Goal: Task Accomplishment & Management: Complete application form

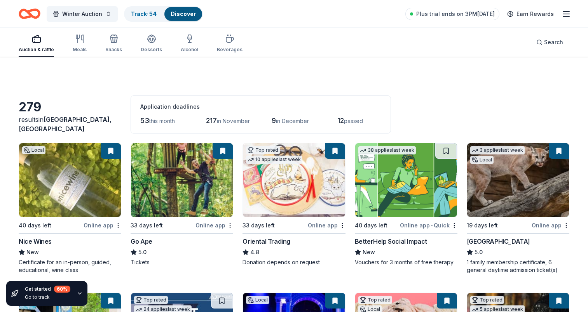
scroll to position [921, 0]
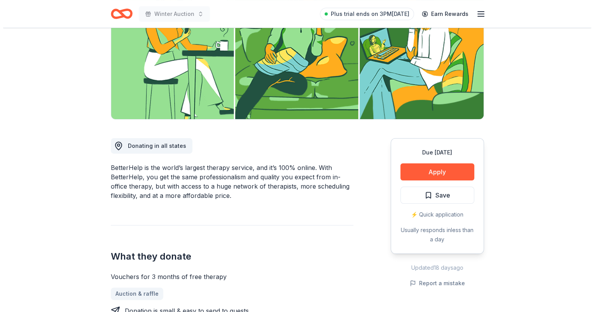
scroll to position [233, 0]
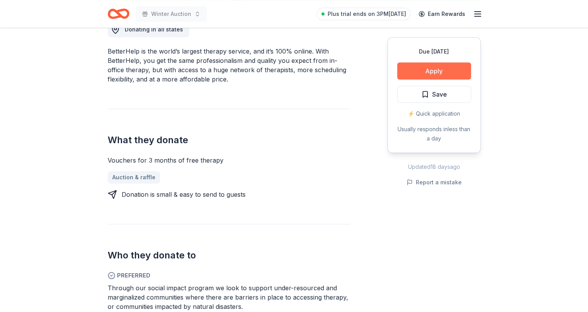
click at [429, 72] on button "Apply" at bounding box center [434, 71] width 74 height 17
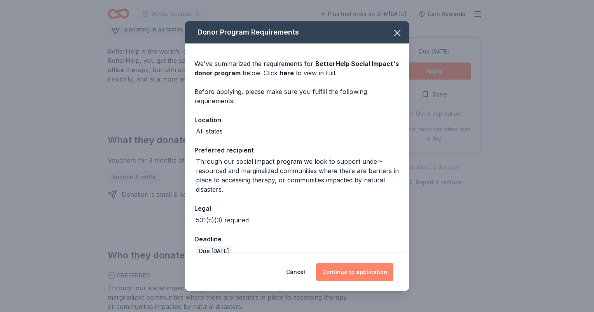
click at [352, 274] on button "Continue to application" at bounding box center [354, 272] width 77 height 19
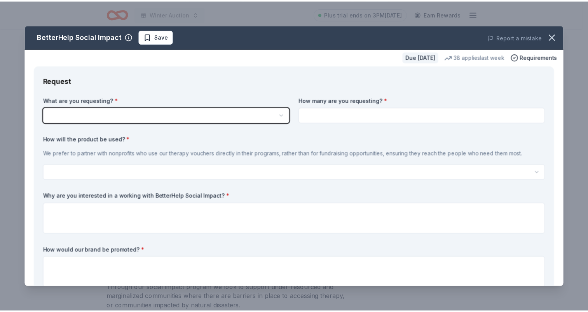
scroll to position [0, 0]
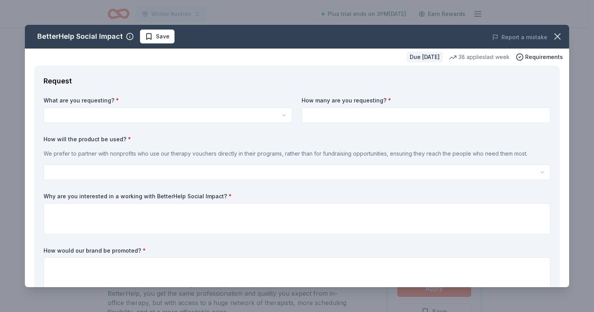
click at [349, 117] on input at bounding box center [426, 116] width 249 height 16
click at [555, 37] on icon "button" at bounding box center [557, 36] width 11 height 11
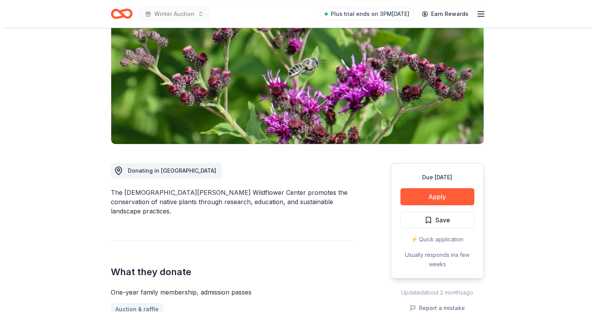
scroll to position [194, 0]
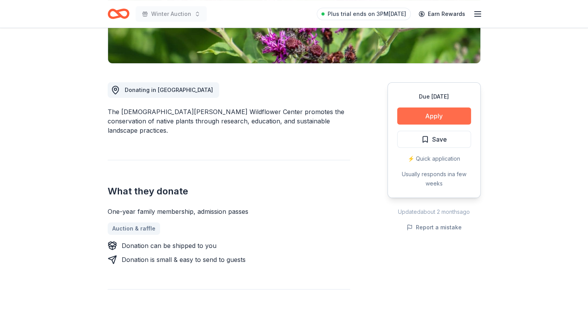
click at [429, 108] on button "Apply" at bounding box center [434, 116] width 74 height 17
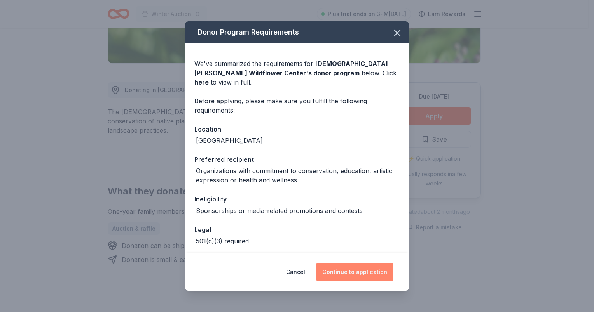
click at [351, 273] on button "Continue to application" at bounding box center [354, 272] width 77 height 19
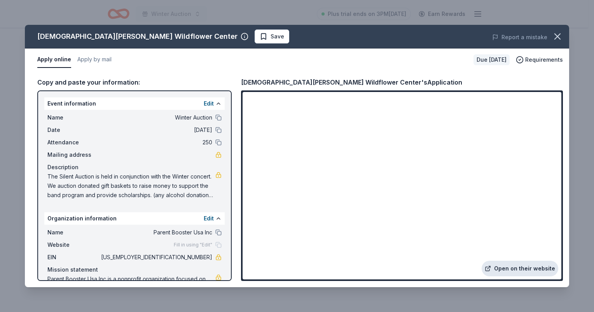
click at [508, 266] on link "Open on their website" at bounding box center [519, 269] width 77 height 16
click at [103, 56] on button "Apply by mail" at bounding box center [94, 60] width 34 height 16
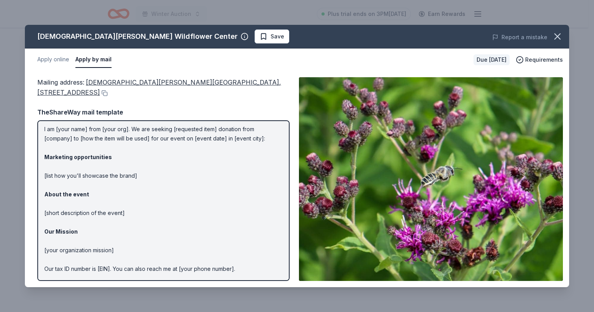
scroll to position [0, 0]
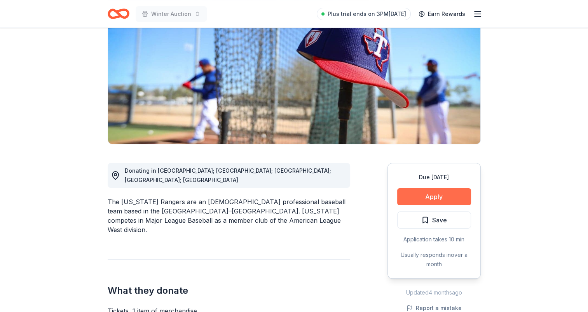
scroll to position [155, 0]
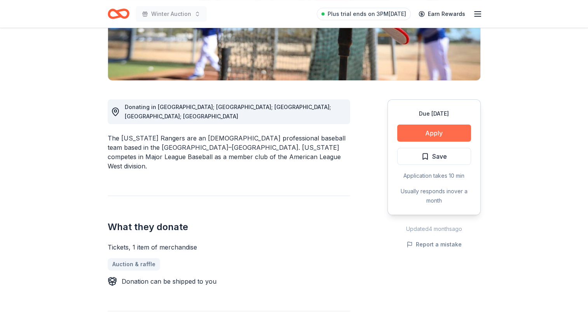
click at [455, 134] on button "Apply" at bounding box center [434, 133] width 74 height 17
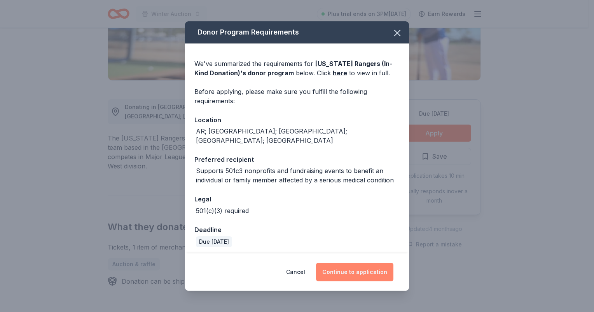
click at [355, 270] on button "Continue to application" at bounding box center [354, 272] width 77 height 19
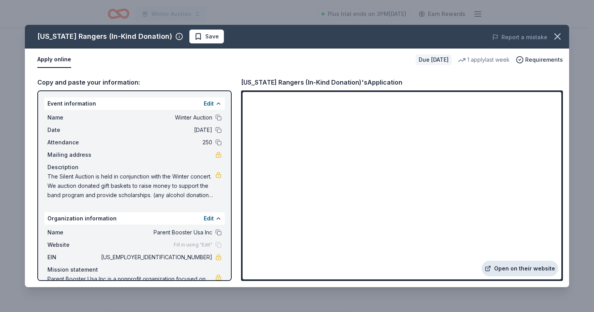
click at [525, 269] on link "Open on their website" at bounding box center [519, 269] width 77 height 16
click at [561, 37] on icon "button" at bounding box center [557, 36] width 11 height 11
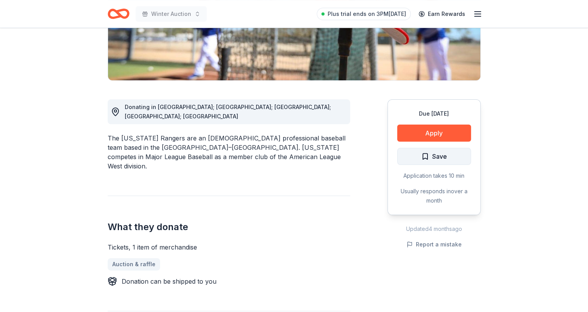
click at [425, 152] on span "Save" at bounding box center [434, 157] width 26 height 10
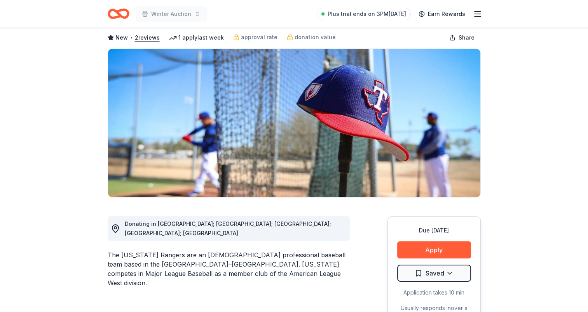
scroll to position [39, 0]
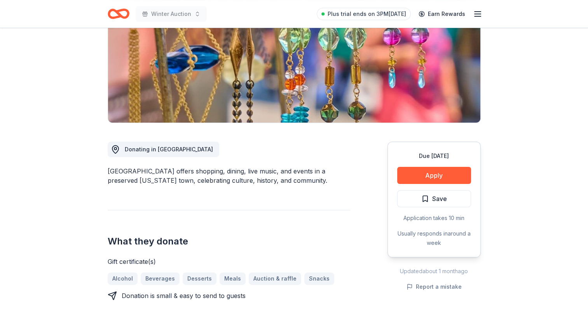
scroll to position [117, 0]
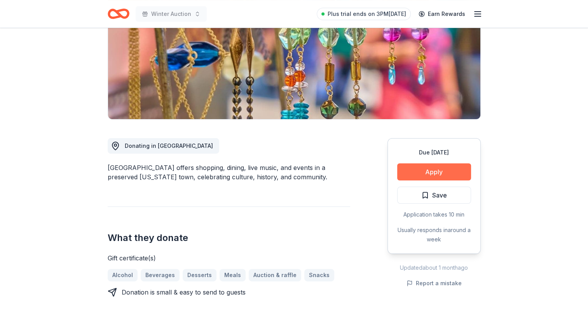
click at [439, 170] on button "Apply" at bounding box center [434, 172] width 74 height 17
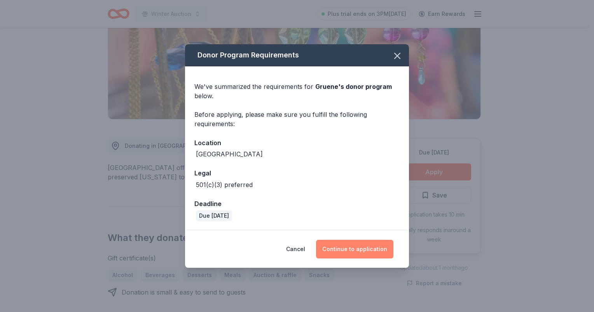
click at [367, 249] on button "Continue to application" at bounding box center [354, 249] width 77 height 19
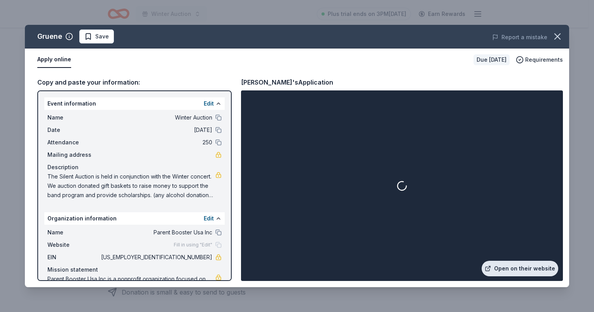
click at [515, 267] on link "Open on their website" at bounding box center [519, 269] width 77 height 16
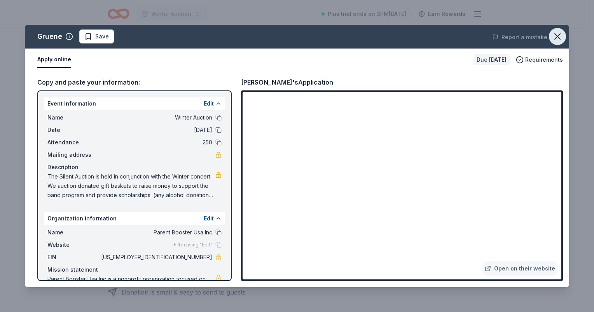
click at [561, 37] on icon "button" at bounding box center [557, 36] width 11 height 11
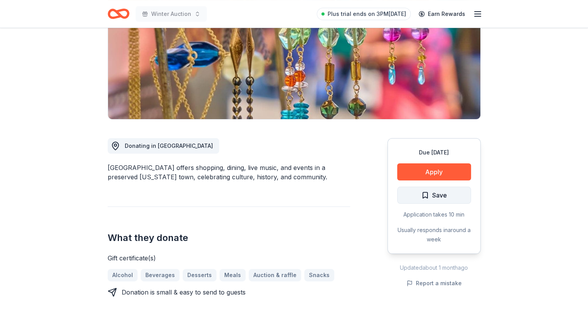
click at [426, 194] on span "Save" at bounding box center [434, 195] width 26 height 10
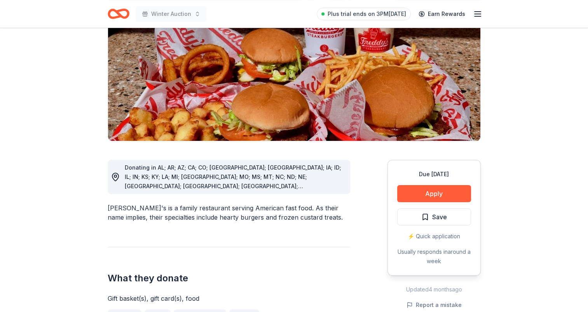
scroll to position [155, 0]
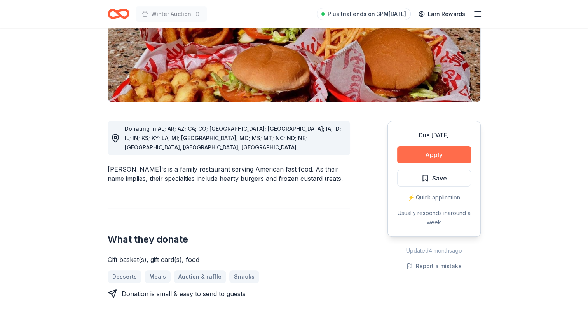
click at [444, 147] on button "Apply" at bounding box center [434, 155] width 74 height 17
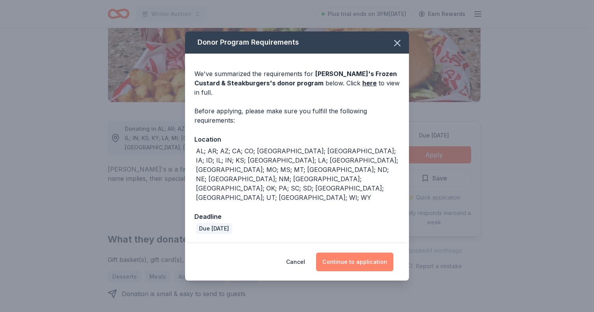
click at [356, 253] on button "Continue to application" at bounding box center [354, 262] width 77 height 19
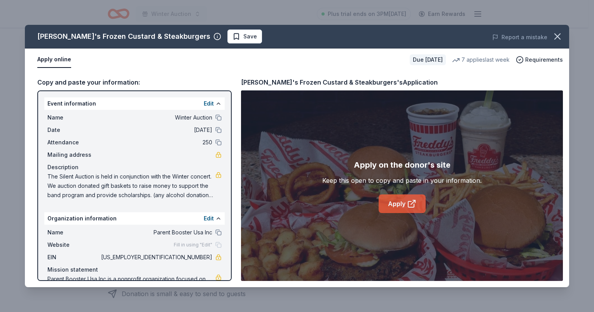
click at [406, 200] on link "Apply" at bounding box center [401, 204] width 47 height 19
click at [560, 37] on icon "button" at bounding box center [557, 36] width 11 height 11
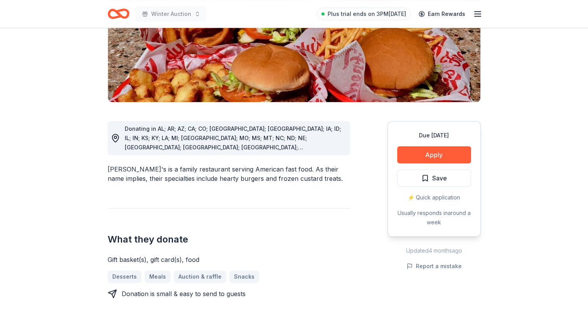
click at [429, 173] on span "Save" at bounding box center [434, 178] width 26 height 10
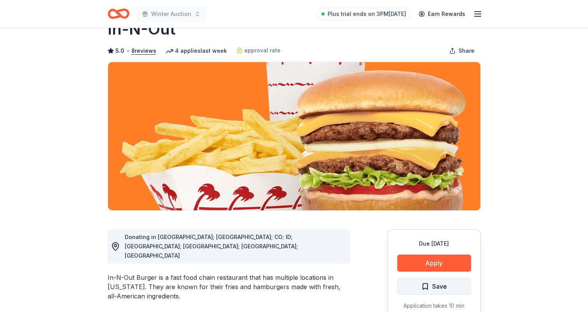
scroll to position [39, 0]
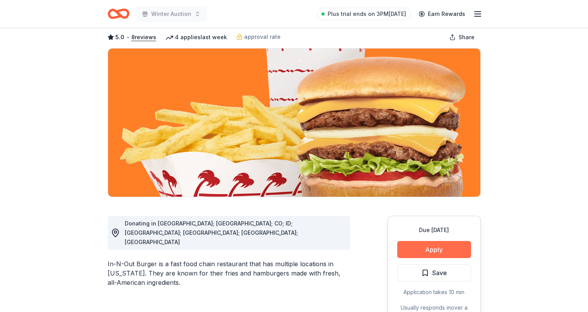
click at [432, 253] on button "Apply" at bounding box center [434, 249] width 74 height 17
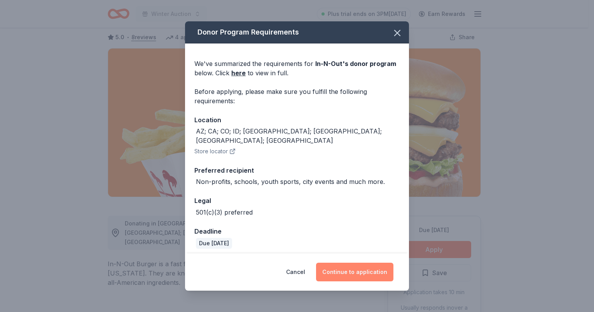
click at [345, 270] on button "Continue to application" at bounding box center [354, 272] width 77 height 19
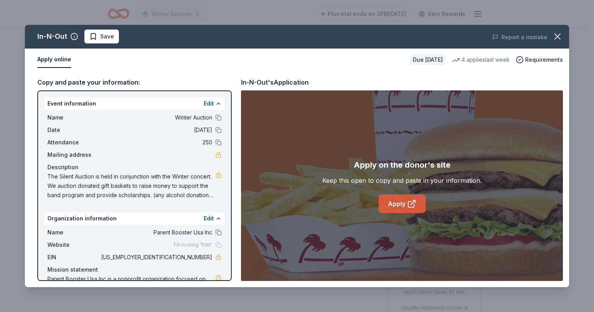
click at [408, 207] on icon at bounding box center [411, 205] width 6 height 6
click at [558, 33] on icon "button" at bounding box center [557, 36] width 11 height 11
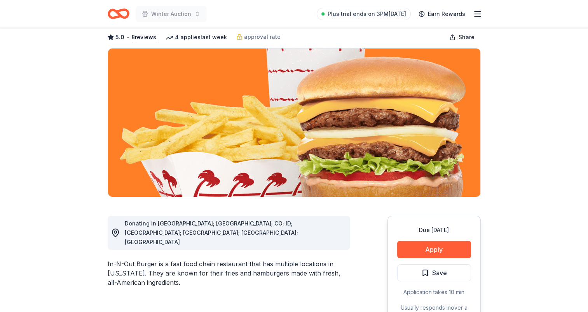
drag, startPoint x: 427, startPoint y: 273, endPoint x: 424, endPoint y: 272, distance: 4.1
click at [426, 273] on span "Save" at bounding box center [434, 273] width 26 height 10
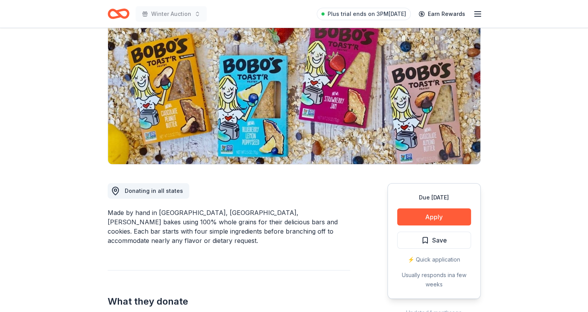
scroll to position [117, 0]
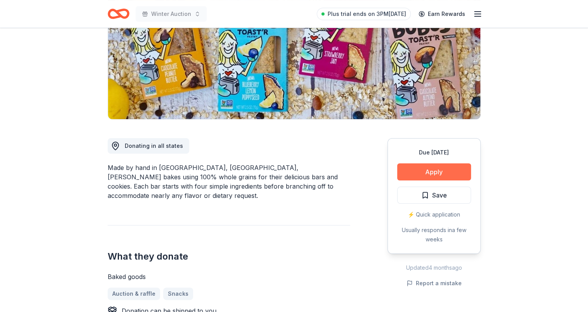
click at [424, 166] on button "Apply" at bounding box center [434, 172] width 74 height 17
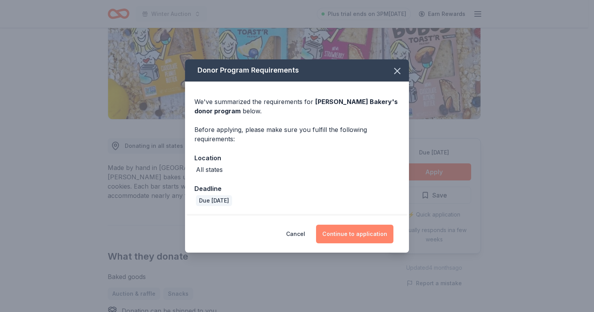
click at [356, 235] on button "Continue to application" at bounding box center [354, 234] width 77 height 19
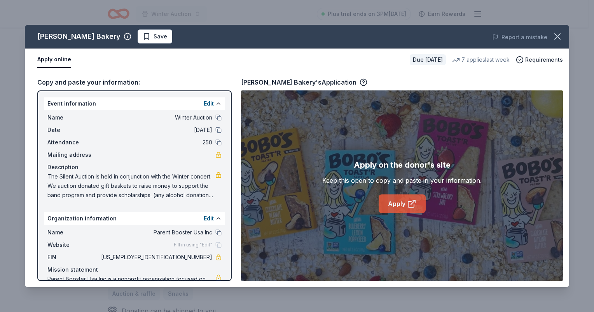
click at [397, 206] on link "Apply" at bounding box center [401, 204] width 47 height 19
click at [557, 36] on icon "button" at bounding box center [557, 36] width 5 height 5
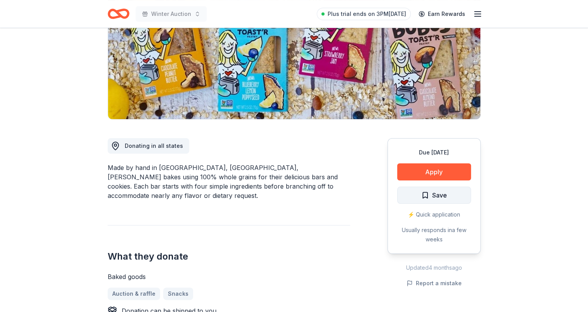
click at [427, 193] on span "Save" at bounding box center [434, 195] width 26 height 10
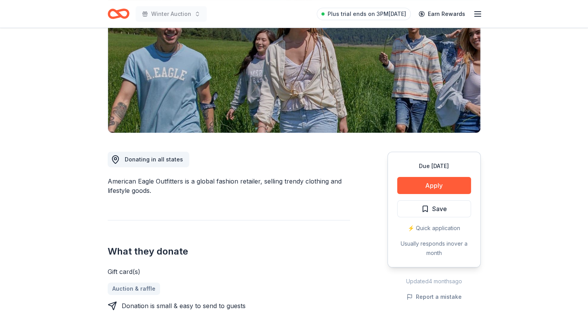
scroll to position [117, 0]
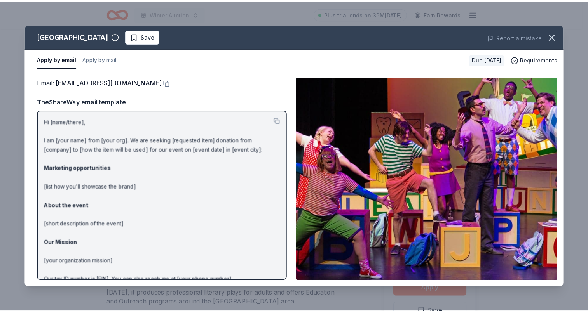
scroll to position [117, 0]
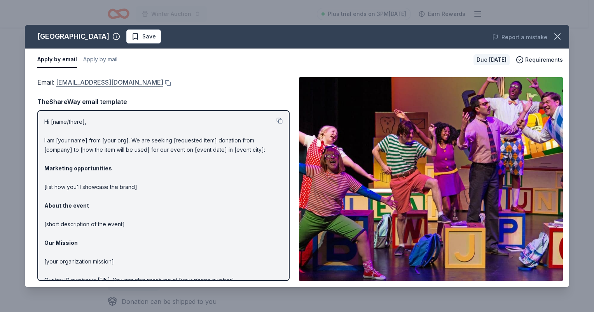
drag, startPoint x: 53, startPoint y: 81, endPoint x: 152, endPoint y: 82, distance: 99.5
click at [152, 82] on span "Email : aruthven@mainstreettheater.com" at bounding box center [100, 82] width 126 height 8
click at [559, 38] on icon "button" at bounding box center [557, 36] width 5 height 5
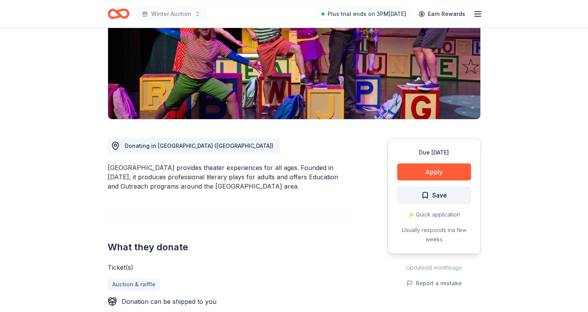
click at [424, 193] on span "Save" at bounding box center [434, 195] width 26 height 10
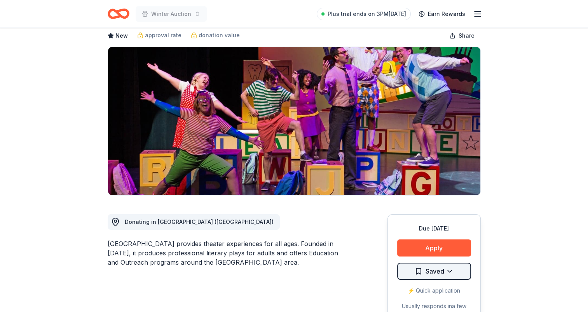
scroll to position [78, 0]
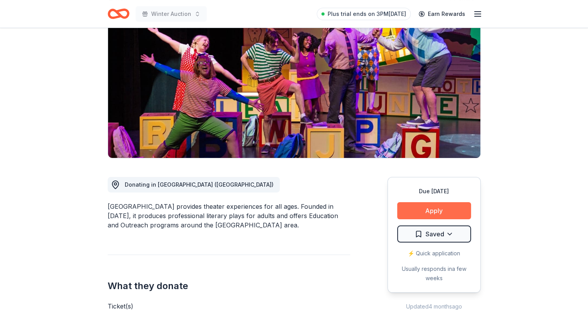
drag, startPoint x: 438, startPoint y: 212, endPoint x: 427, endPoint y: 212, distance: 10.1
click at [427, 212] on button "Apply" at bounding box center [434, 210] width 74 height 17
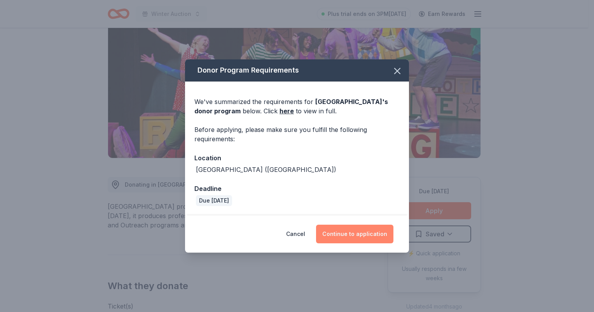
click at [347, 234] on button "Continue to application" at bounding box center [354, 234] width 77 height 19
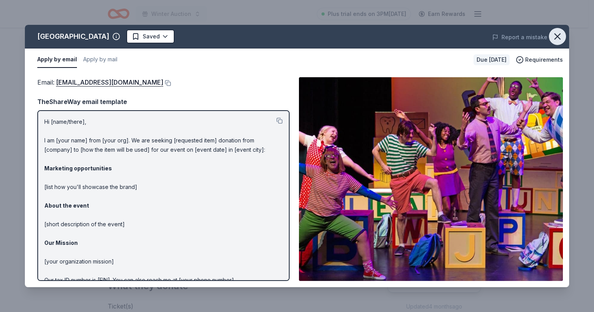
click at [560, 35] on icon "button" at bounding box center [557, 36] width 11 height 11
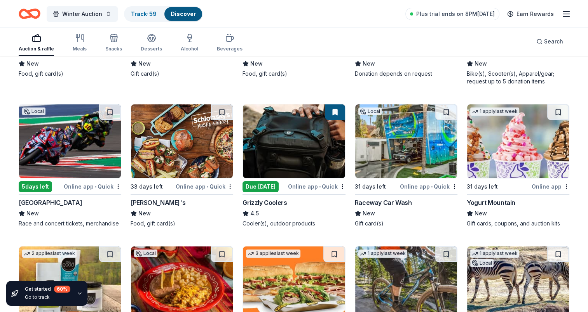
scroll to position [8067, 0]
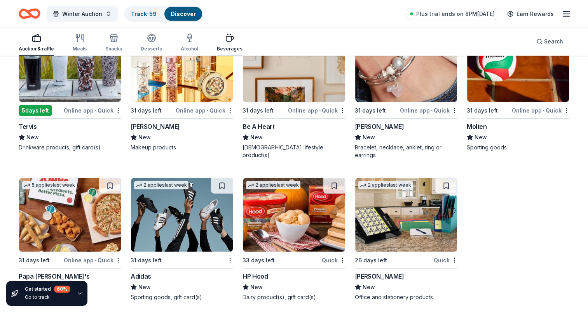
click at [225, 45] on div "Beverages" at bounding box center [230, 42] width 26 height 19
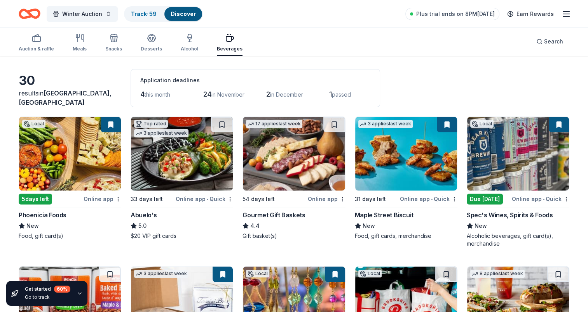
scroll to position [39, 0]
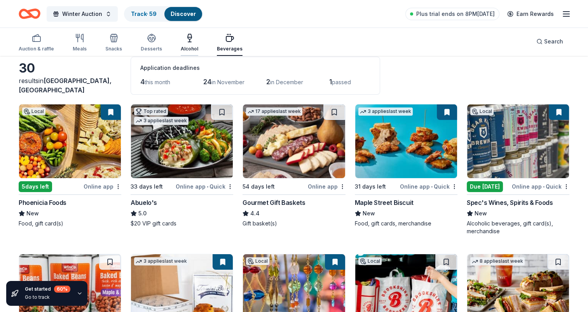
click at [187, 46] on div "Alcohol" at bounding box center [189, 49] width 17 height 6
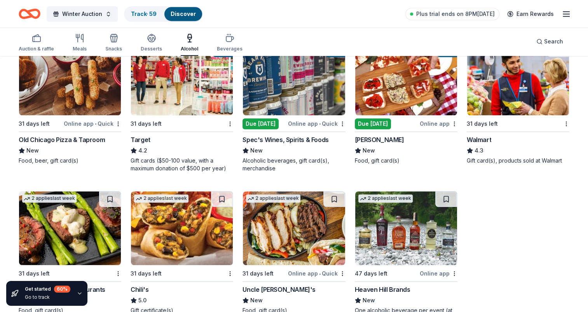
scroll to position [569, 0]
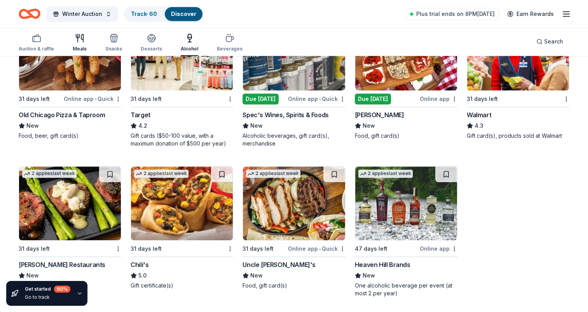
click at [82, 36] on icon "button" at bounding box center [79, 37] width 9 height 9
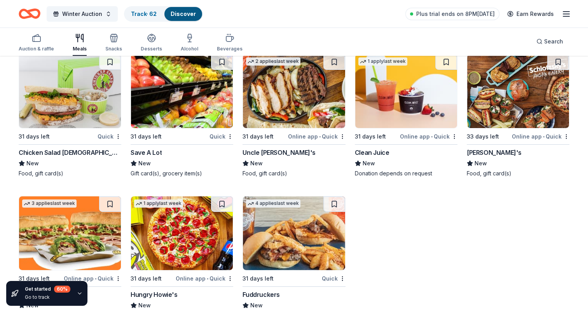
scroll to position [2551, 0]
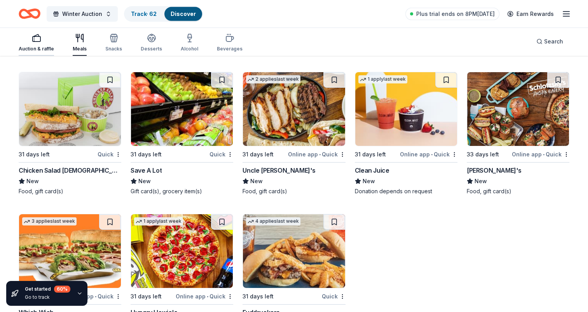
click at [33, 38] on rect "button" at bounding box center [37, 39] width 8 height 5
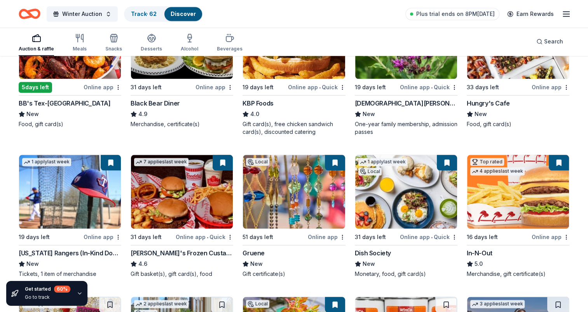
scroll to position [855, 0]
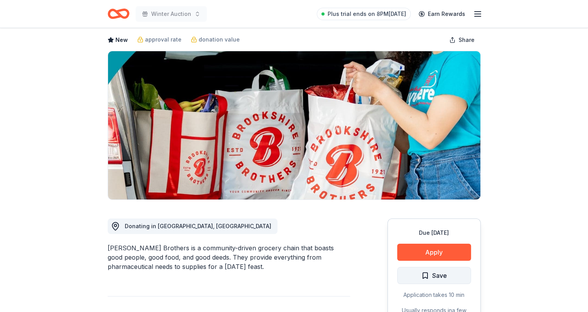
scroll to position [117, 0]
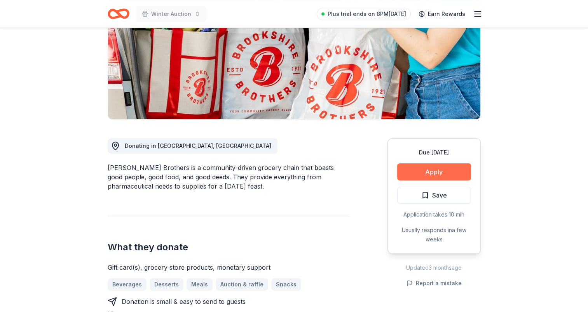
click at [440, 171] on button "Apply" at bounding box center [434, 172] width 74 height 17
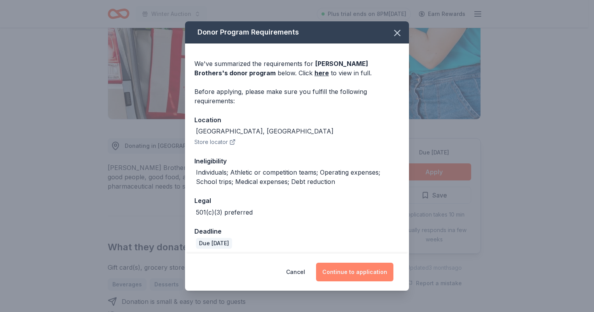
click at [359, 273] on button "Continue to application" at bounding box center [354, 272] width 77 height 19
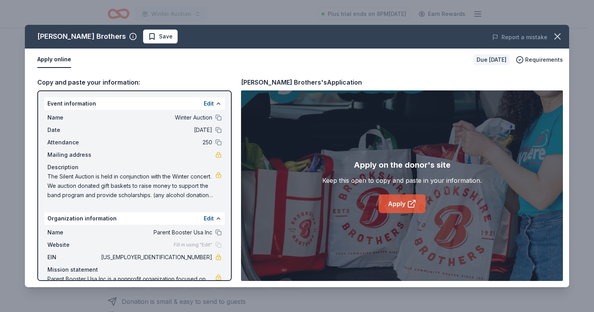
click at [385, 198] on link "Apply" at bounding box center [401, 204] width 47 height 19
click at [557, 33] on icon "button" at bounding box center [557, 36] width 11 height 11
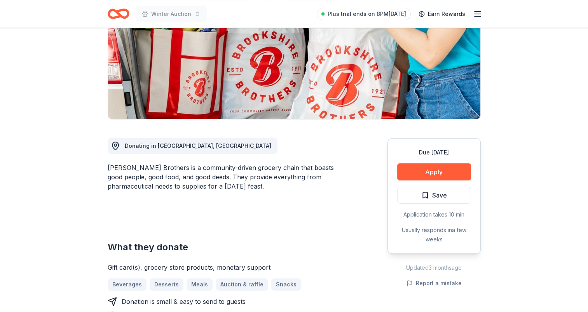
click at [424, 195] on span "Save" at bounding box center [434, 195] width 26 height 10
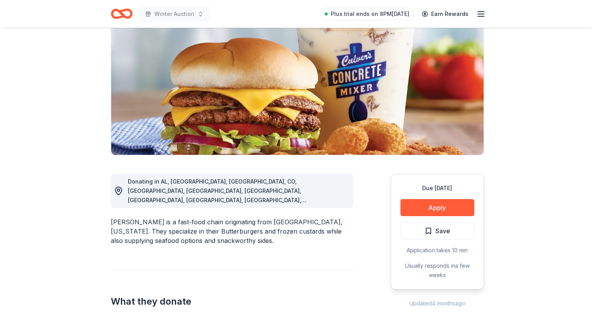
scroll to position [78, 0]
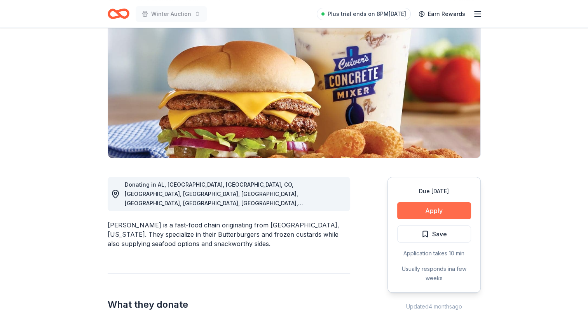
click at [429, 210] on button "Apply" at bounding box center [434, 210] width 74 height 17
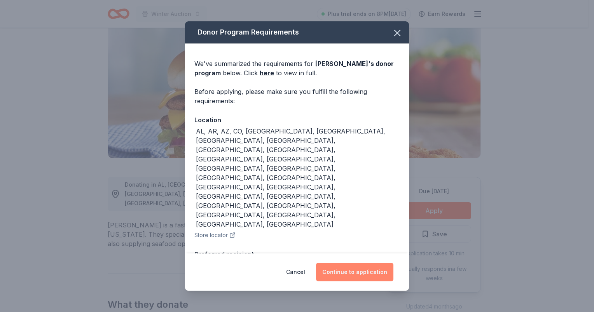
click at [352, 266] on button "Continue to application" at bounding box center [354, 272] width 77 height 19
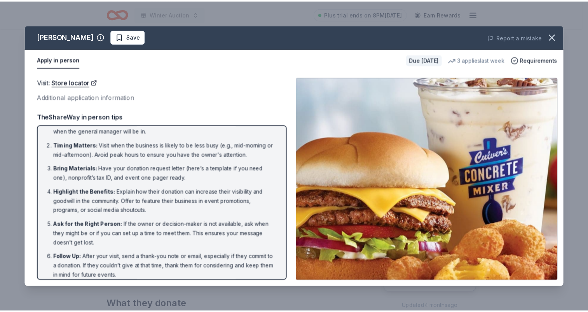
scroll to position [20, 0]
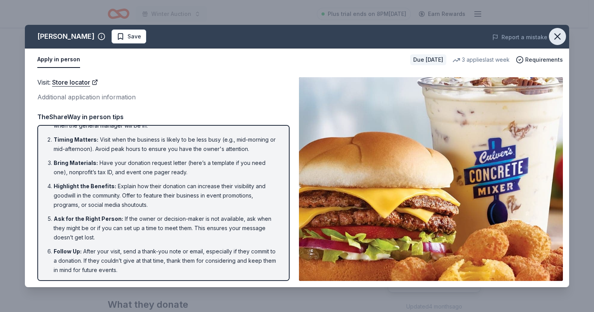
click at [560, 39] on icon "button" at bounding box center [557, 36] width 5 height 5
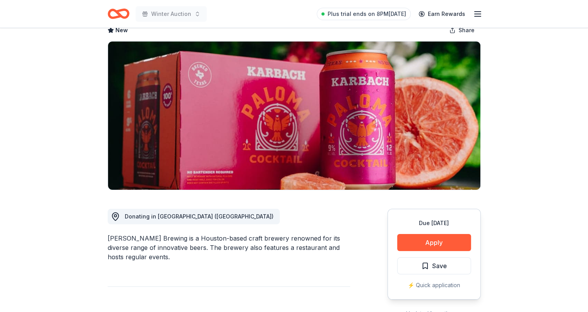
scroll to position [117, 0]
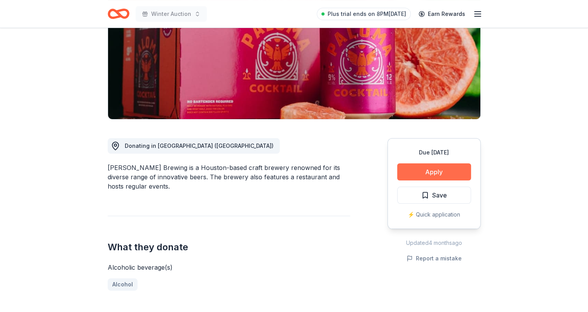
click at [429, 170] on button "Apply" at bounding box center [434, 172] width 74 height 17
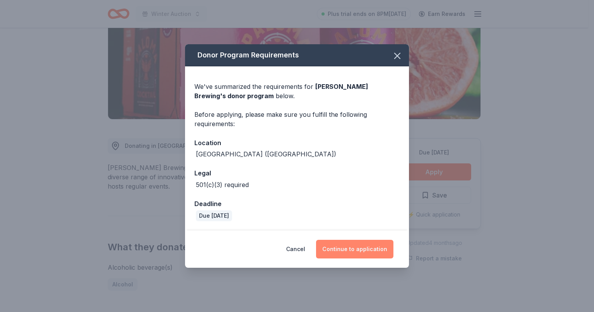
click at [348, 240] on button "Continue to application" at bounding box center [354, 249] width 77 height 19
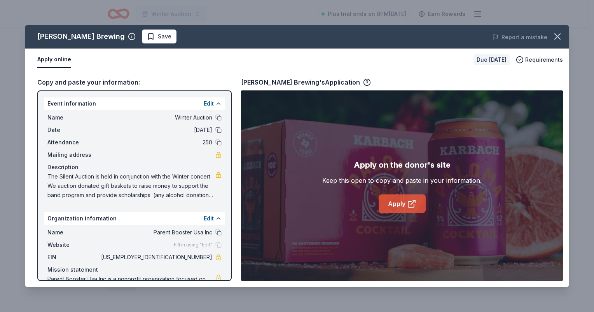
click at [398, 206] on link "Apply" at bounding box center [401, 204] width 47 height 19
click at [557, 29] on button "button" at bounding box center [557, 36] width 17 height 17
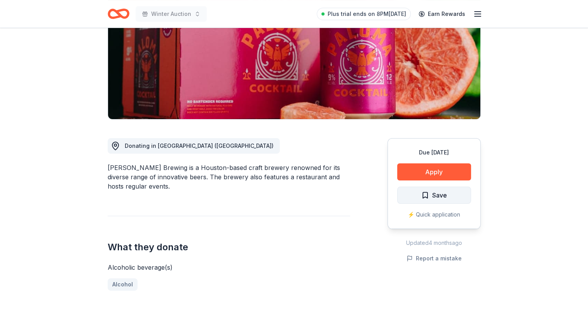
click at [420, 193] on button "Save" at bounding box center [434, 195] width 74 height 17
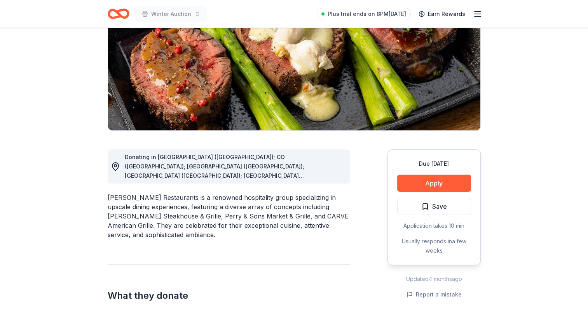
scroll to position [117, 0]
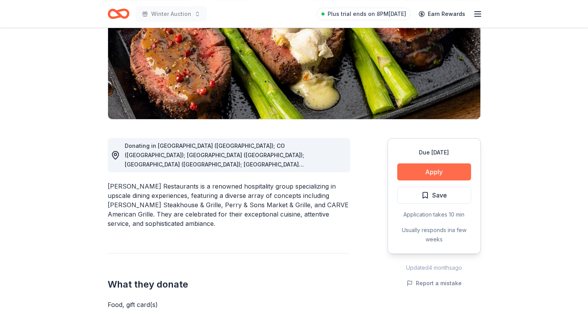
click at [444, 167] on button "Apply" at bounding box center [434, 172] width 74 height 17
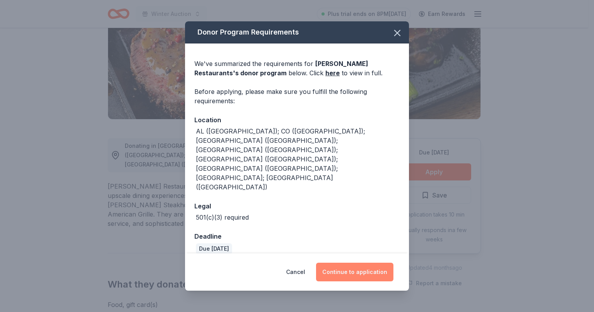
click at [354, 263] on button "Continue to application" at bounding box center [354, 272] width 77 height 19
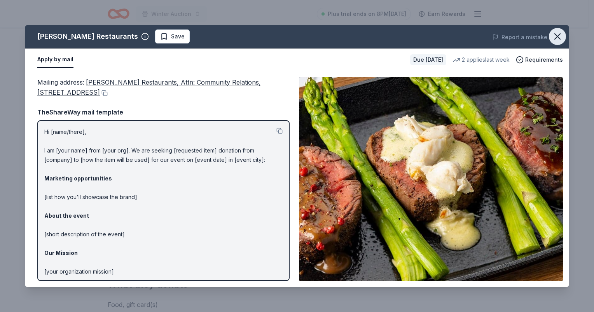
click at [559, 34] on icon "button" at bounding box center [557, 36] width 5 height 5
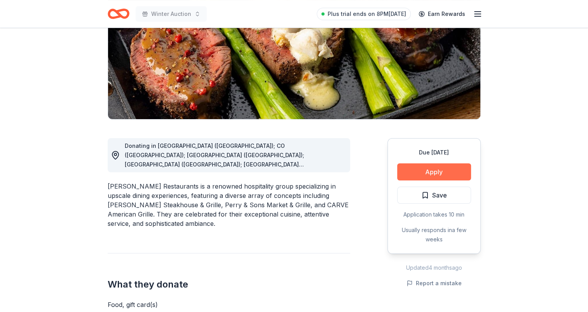
click at [437, 165] on button "Apply" at bounding box center [434, 172] width 74 height 17
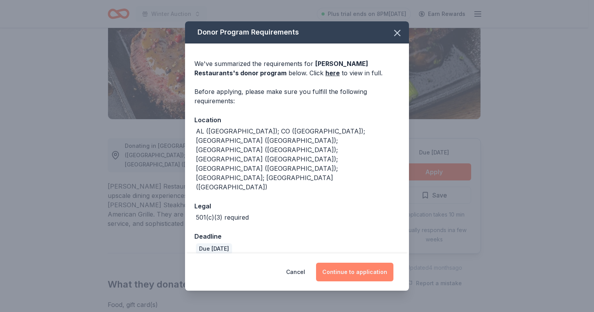
click at [345, 263] on button "Continue to application" at bounding box center [354, 272] width 77 height 19
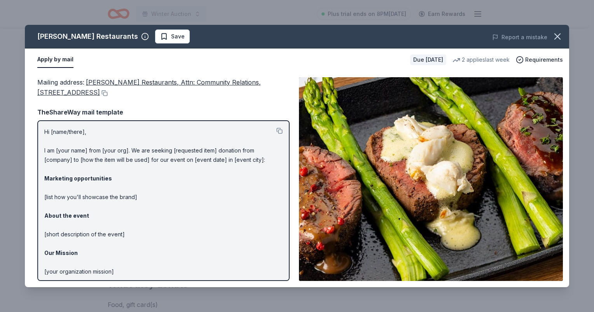
drag, startPoint x: 108, startPoint y: 84, endPoint x: 105, endPoint y: 81, distance: 4.7
drag, startPoint x: 105, startPoint y: 81, endPoint x: 262, endPoint y: 99, distance: 158.1
click at [262, 99] on div "Mailing address : Perry’s Restaurants, Attn: Community Relations, 9805 Katy Fre…" at bounding box center [163, 179] width 252 height 204
drag, startPoint x: 132, startPoint y: 96, endPoint x: 85, endPoint y: 76, distance: 51.0
click at [85, 77] on div "Mailing address : Perry’s Restaurants, Attn: Community Relations, 9805 Katy Fre…" at bounding box center [163, 87] width 252 height 21
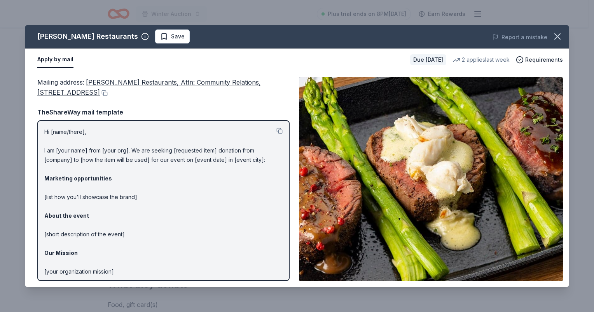
drag, startPoint x: 84, startPoint y: 73, endPoint x: 85, endPoint y: 79, distance: 6.6
click at [94, 85] on div "Mailing address : Perry’s Restaurants, Attn: Community Relations, 9805 Katy Fre…" at bounding box center [297, 179] width 544 height 216
drag, startPoint x: 89, startPoint y: 81, endPoint x: 116, endPoint y: 85, distance: 27.2
click at [116, 85] on span "Perry’s Restaurants, Attn: Community Relations, 9805 Katy Freeway, Suite 650, H…" at bounding box center [148, 87] width 223 height 18
drag, startPoint x: 118, startPoint y: 78, endPoint x: 118, endPoint y: 89, distance: 10.5
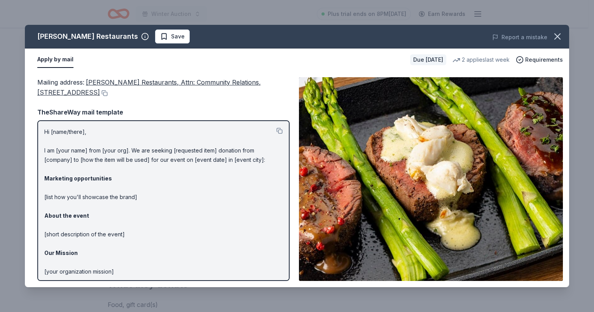
click at [118, 79] on span "Perry’s Restaurants, Attn: Community Relations, 9805 Katy Freeway, Suite 650, H…" at bounding box center [148, 87] width 223 height 18
click at [108, 95] on button at bounding box center [104, 93] width 8 height 6
click at [558, 38] on icon "button" at bounding box center [557, 36] width 11 height 11
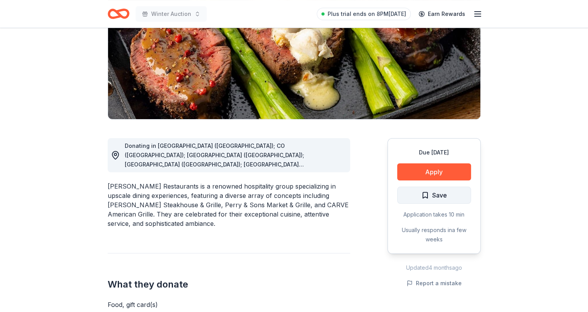
click at [431, 191] on span "Save" at bounding box center [434, 195] width 26 height 10
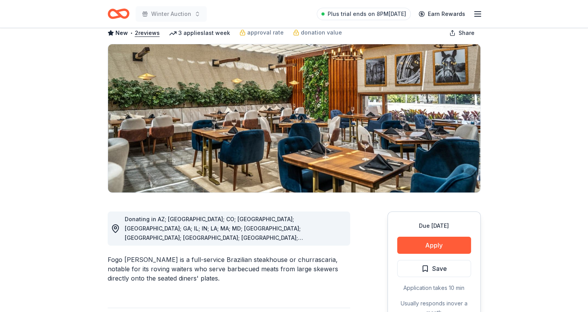
scroll to position [117, 0]
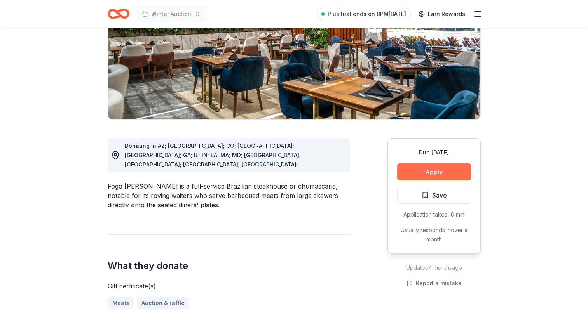
click at [430, 172] on button "Apply" at bounding box center [434, 172] width 74 height 17
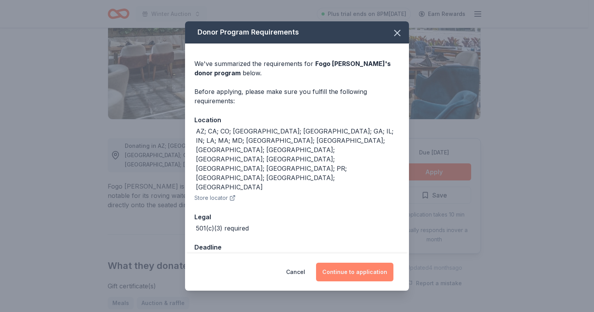
click at [350, 263] on button "Continue to application" at bounding box center [354, 272] width 77 height 19
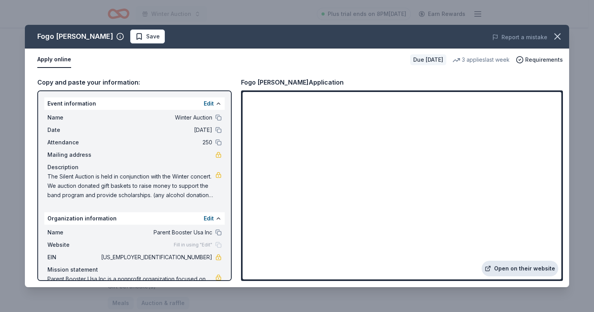
click at [508, 272] on link "Open on their website" at bounding box center [519, 269] width 77 height 16
click at [558, 35] on icon "button" at bounding box center [557, 36] width 5 height 5
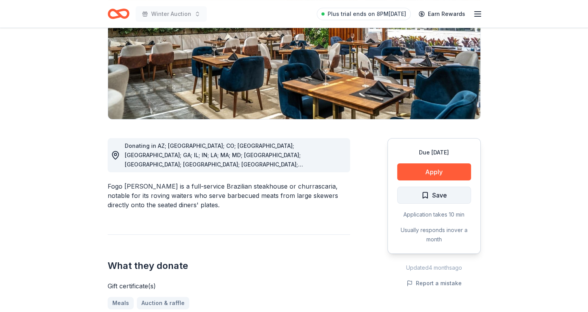
click at [425, 196] on span "Save" at bounding box center [434, 195] width 26 height 10
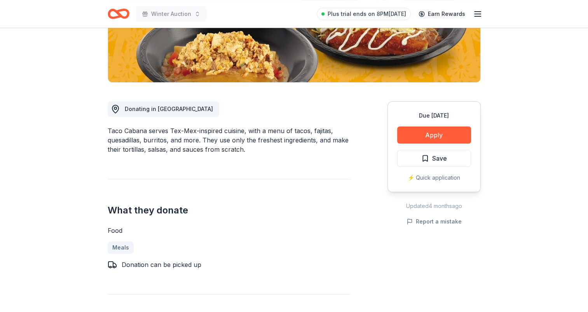
scroll to position [155, 0]
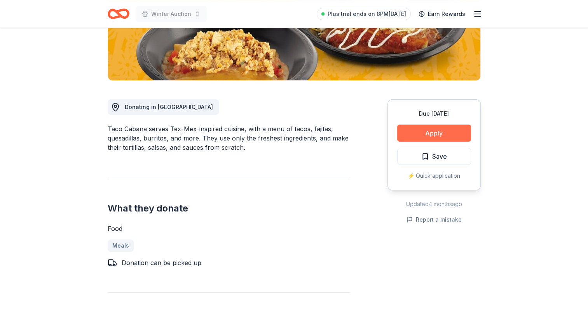
click at [455, 132] on button "Apply" at bounding box center [434, 133] width 74 height 17
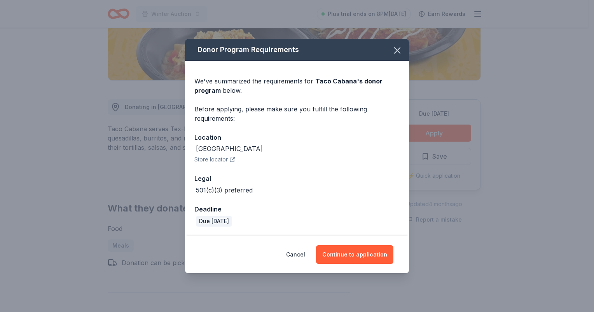
drag, startPoint x: 302, startPoint y: 253, endPoint x: 301, endPoint y: 242, distance: 10.9
click at [302, 251] on button "Cancel" at bounding box center [295, 255] width 19 height 19
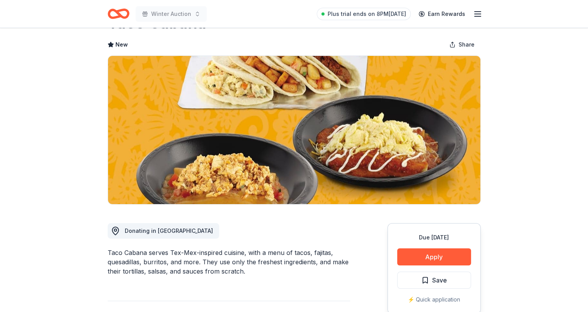
scroll to position [0, 0]
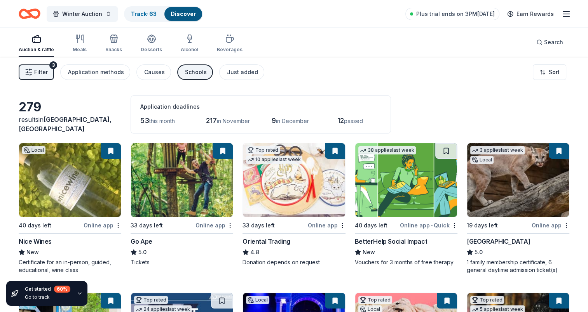
click at [161, 120] on span "this month" at bounding box center [162, 121] width 26 height 7
click at [42, 65] on button "Filter 3" at bounding box center [36, 73] width 35 height 16
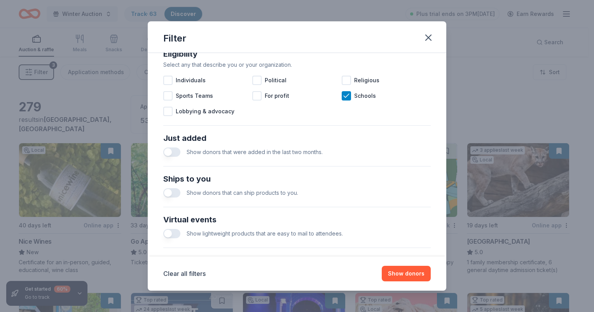
scroll to position [233, 0]
click at [343, 96] on icon at bounding box center [346, 96] width 8 height 8
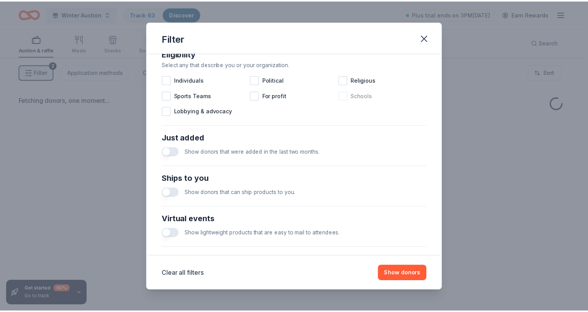
scroll to position [194, 0]
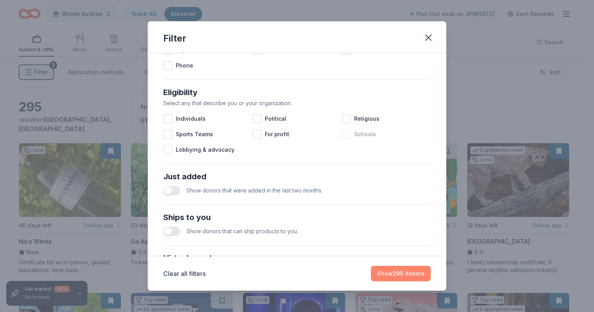
click at [412, 269] on button "Show 295 donors" at bounding box center [401, 274] width 60 height 16
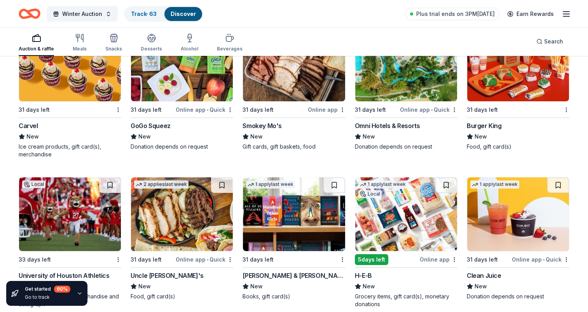
scroll to position [5922, 0]
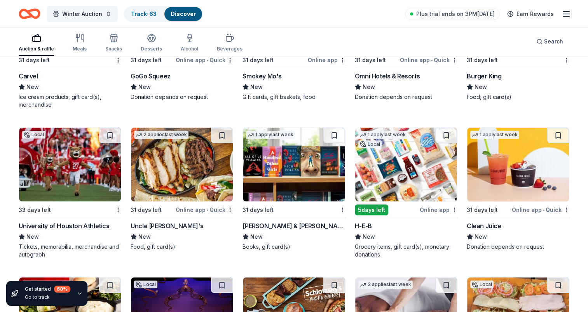
drag, startPoint x: 382, startPoint y: 207, endPoint x: 371, endPoint y: 221, distance: 17.4
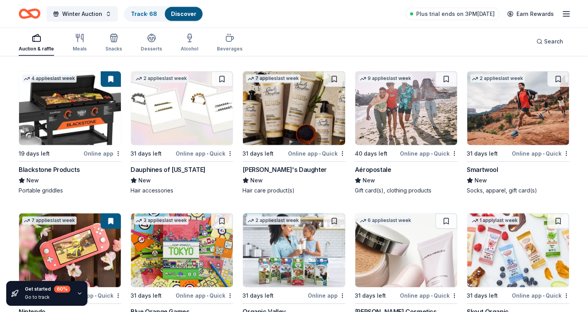
scroll to position [8198, 0]
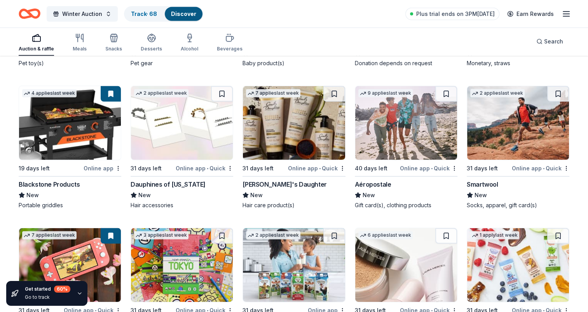
click at [183, 10] on link "Discover" at bounding box center [183, 13] width 25 height 7
click at [151, 11] on link "Track · 68" at bounding box center [144, 13] width 26 height 7
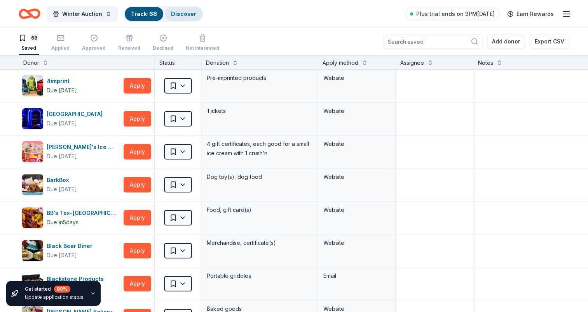
click at [182, 10] on link "Discover" at bounding box center [183, 13] width 25 height 7
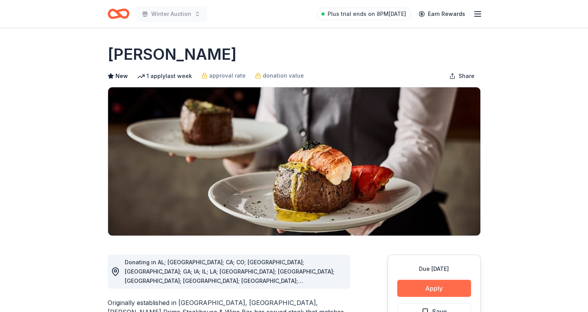
click at [427, 286] on button "Apply" at bounding box center [434, 288] width 74 height 17
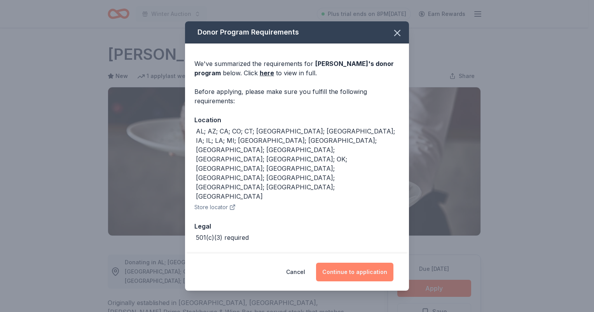
click at [366, 263] on button "Continue to application" at bounding box center [354, 272] width 77 height 19
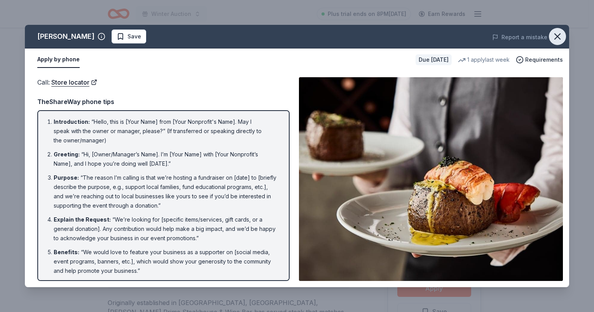
click at [557, 35] on icon "button" at bounding box center [557, 36] width 11 height 11
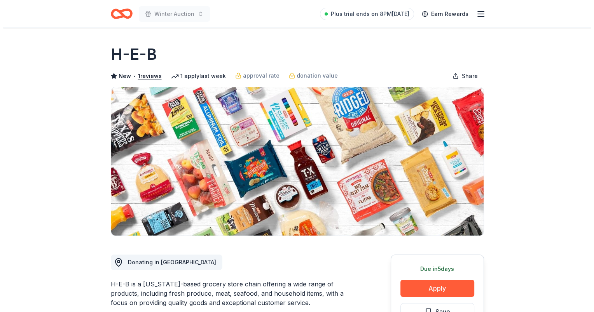
scroll to position [78, 0]
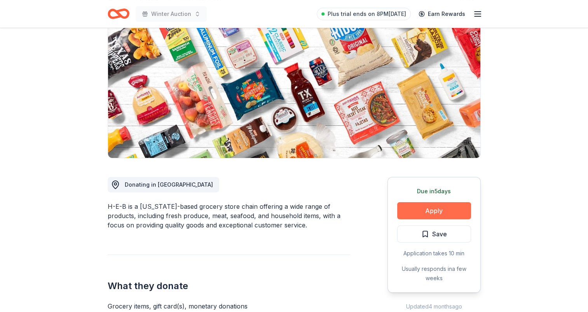
click at [443, 211] on button "Apply" at bounding box center [434, 210] width 74 height 17
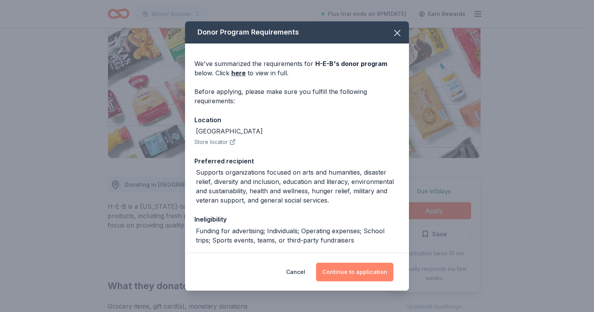
click at [364, 270] on button "Continue to application" at bounding box center [354, 272] width 77 height 19
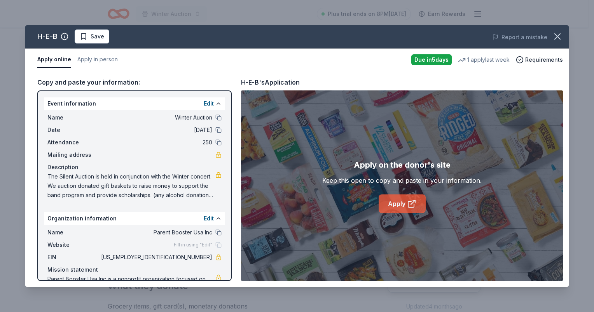
click at [410, 199] on icon at bounding box center [411, 203] width 9 height 9
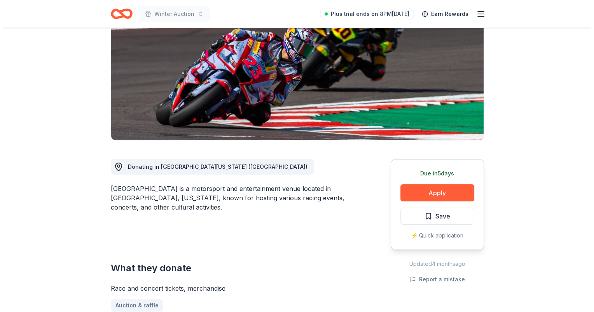
scroll to position [117, 0]
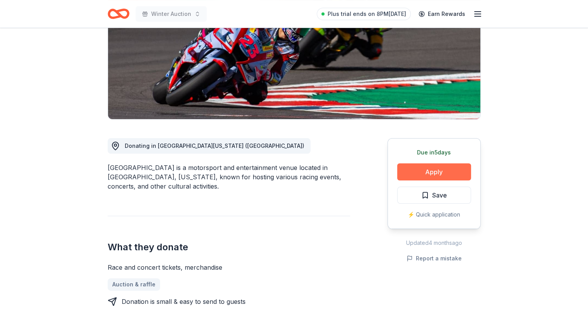
click at [440, 174] on button "Apply" at bounding box center [434, 172] width 74 height 17
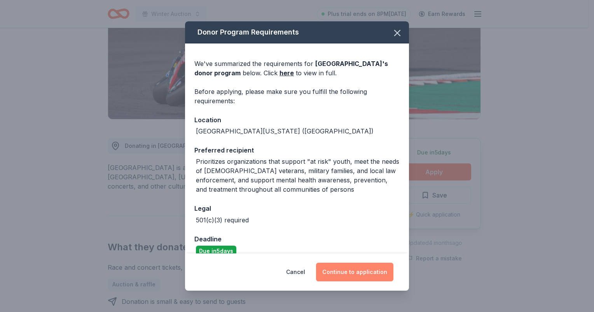
click at [345, 279] on button "Continue to application" at bounding box center [354, 272] width 77 height 19
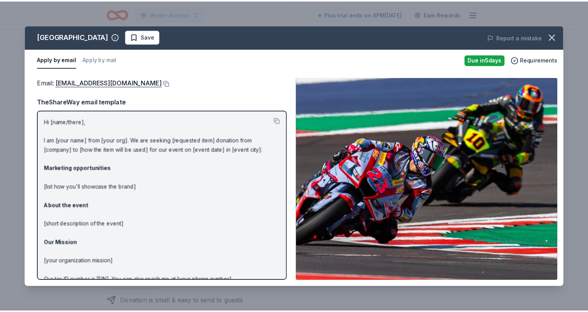
scroll to position [38, 0]
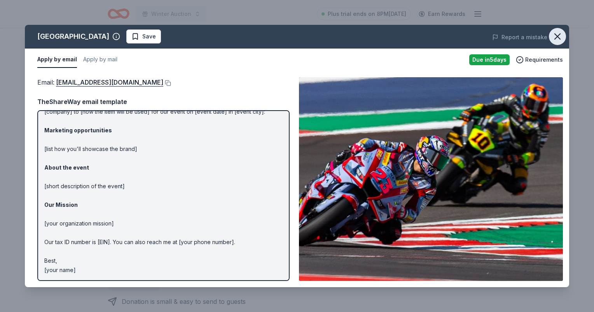
click at [563, 34] on button "button" at bounding box center [557, 36] width 17 height 17
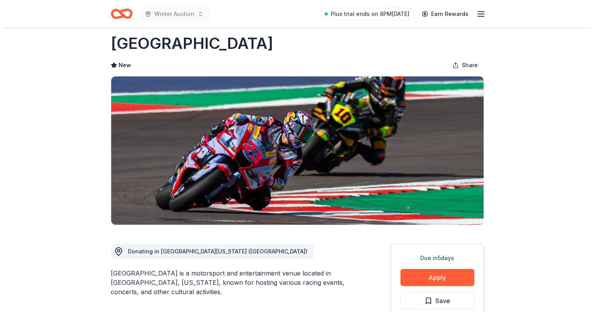
scroll to position [0, 0]
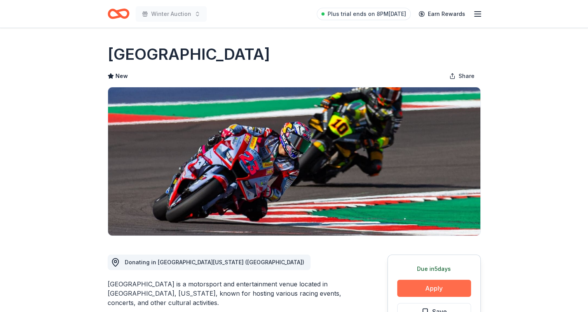
click at [440, 294] on button "Apply" at bounding box center [434, 288] width 74 height 17
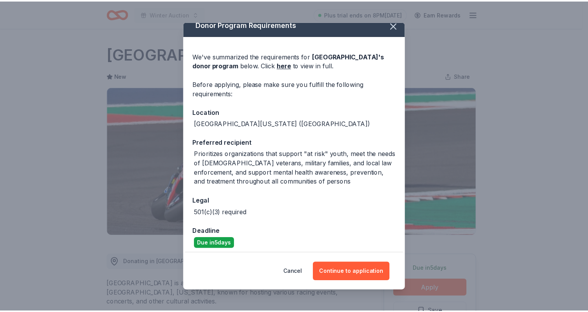
scroll to position [12, 0]
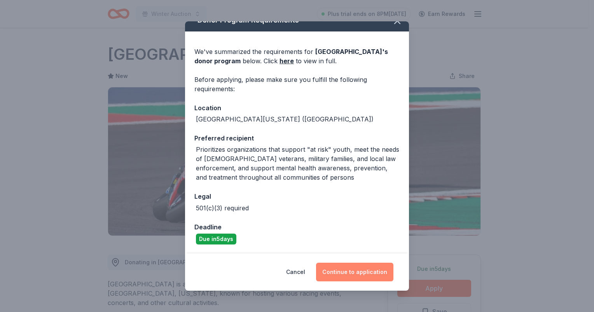
click at [351, 273] on button "Continue to application" at bounding box center [354, 272] width 77 height 19
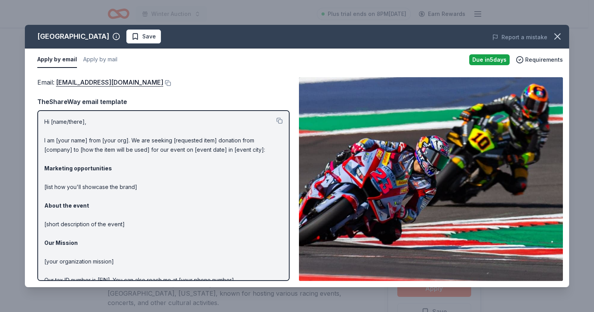
drag, startPoint x: 112, startPoint y: 81, endPoint x: 178, endPoint y: 75, distance: 66.0
click at [179, 73] on div "Email : [EMAIL_ADDRESS][DOMAIN_NAME] Email : [EMAIL_ADDRESS][DOMAIN_NAME] TheSh…" at bounding box center [297, 179] width 544 height 216
click at [171, 86] on div "Email : [EMAIL_ADDRESS][DOMAIN_NAME]" at bounding box center [163, 82] width 252 height 10
click at [171, 83] on button at bounding box center [167, 83] width 8 height 6
drag, startPoint x: 137, startPoint y: 82, endPoint x: 174, endPoint y: 74, distance: 38.6
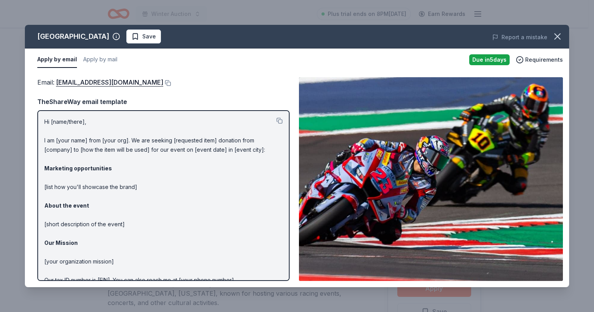
click at [175, 74] on div "Email : [EMAIL_ADDRESS][DOMAIN_NAME] Email : [EMAIL_ADDRESS][DOMAIN_NAME] TheSh…" at bounding box center [297, 179] width 544 height 216
click at [171, 82] on button at bounding box center [167, 83] width 8 height 6
click at [560, 34] on icon "button" at bounding box center [557, 36] width 5 height 5
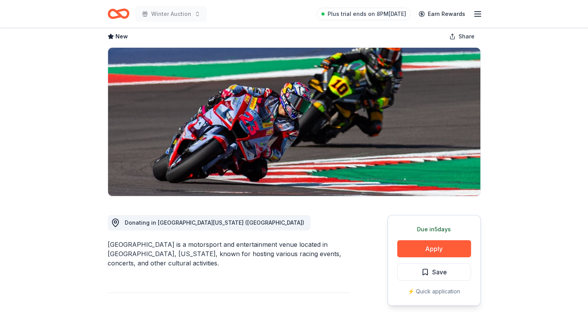
scroll to position [78, 0]
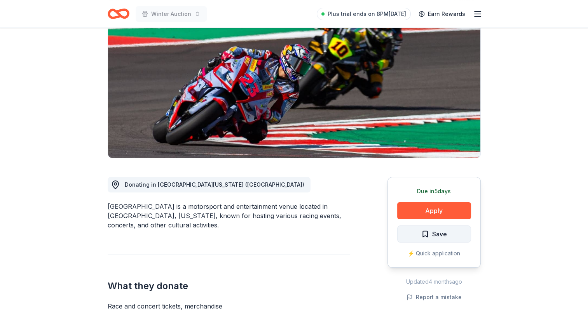
click at [425, 232] on span "Save" at bounding box center [434, 234] width 26 height 10
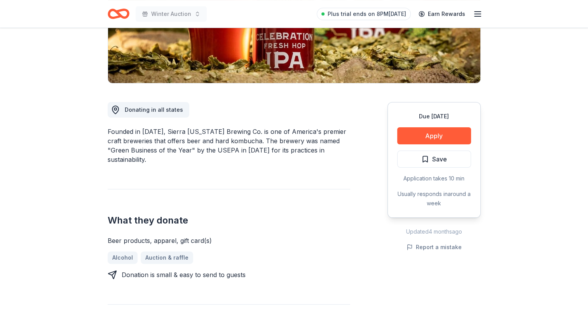
scroll to position [155, 0]
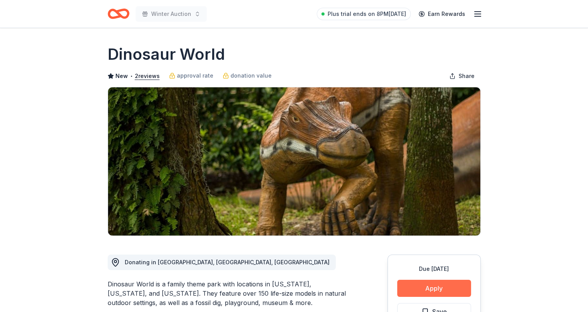
click at [427, 289] on button "Apply" at bounding box center [434, 288] width 74 height 17
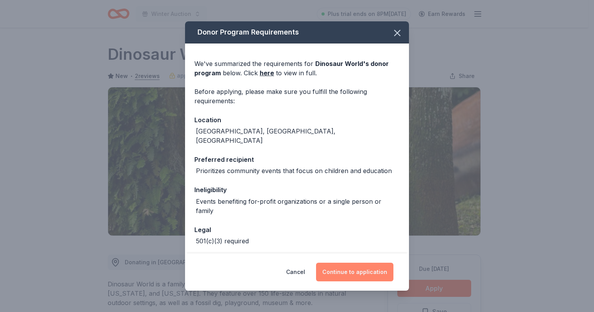
click at [364, 277] on button "Continue to application" at bounding box center [354, 272] width 77 height 19
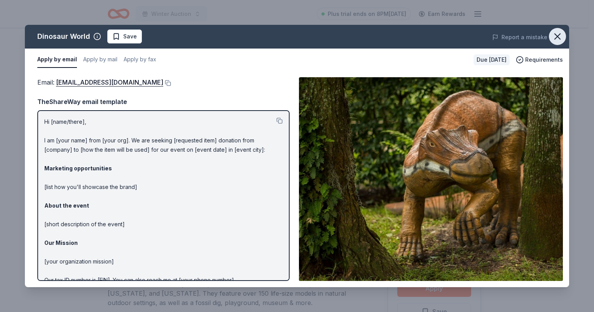
click at [560, 34] on icon "button" at bounding box center [557, 36] width 5 height 5
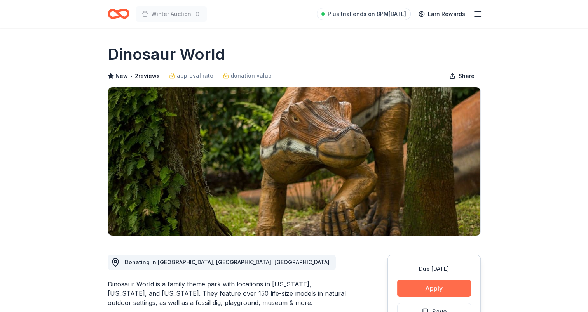
click at [435, 288] on button "Apply" at bounding box center [434, 288] width 74 height 17
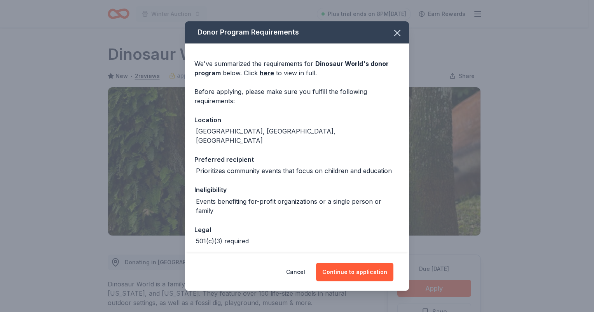
drag, startPoint x: 377, startPoint y: 277, endPoint x: 323, endPoint y: 193, distance: 100.9
click at [377, 277] on button "Continue to application" at bounding box center [354, 272] width 77 height 19
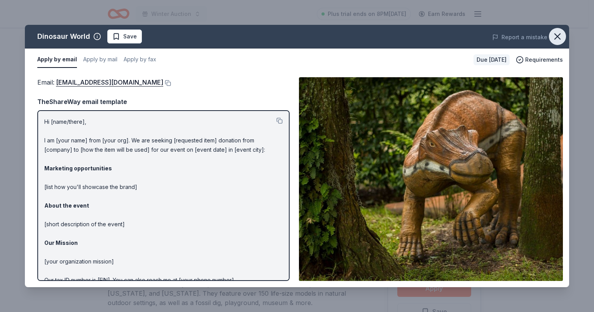
click at [558, 44] on button "button" at bounding box center [557, 36] width 17 height 17
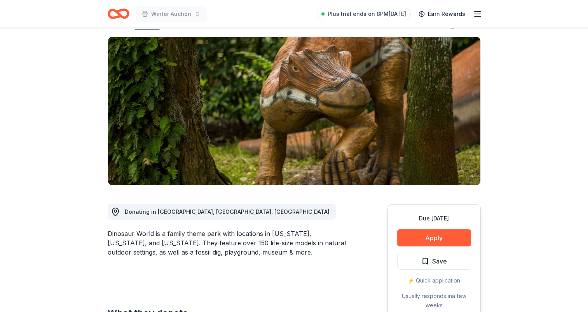
scroll to position [78, 0]
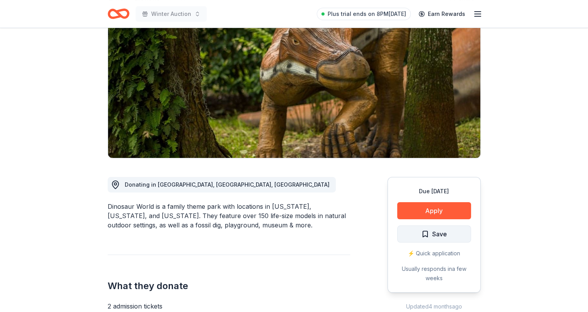
click at [422, 232] on span "Save" at bounding box center [434, 234] width 26 height 10
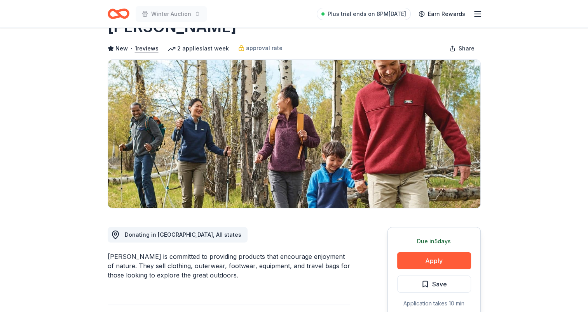
scroll to position [39, 0]
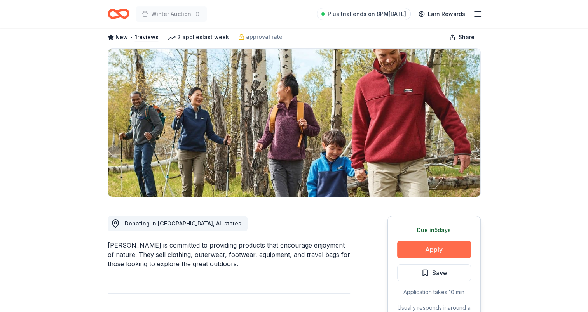
click at [433, 248] on button "Apply" at bounding box center [434, 249] width 74 height 17
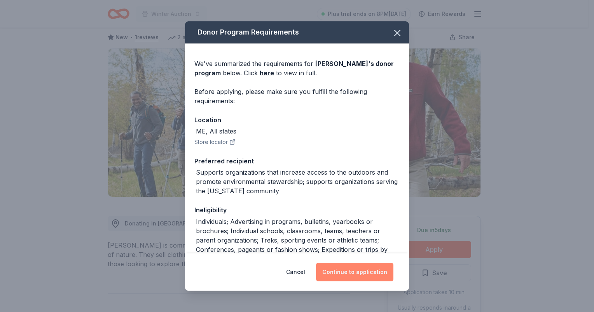
click at [346, 277] on button "Continue to application" at bounding box center [354, 272] width 77 height 19
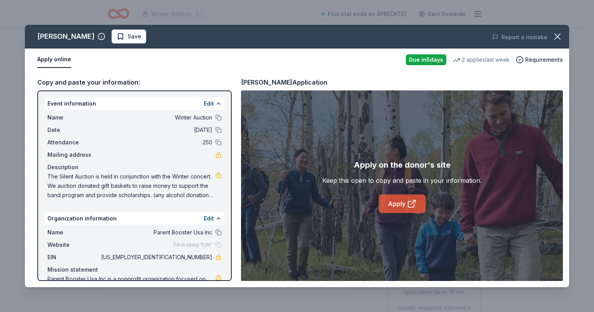
click at [401, 202] on link "Apply" at bounding box center [401, 204] width 47 height 19
click at [562, 36] on icon "button" at bounding box center [557, 36] width 11 height 11
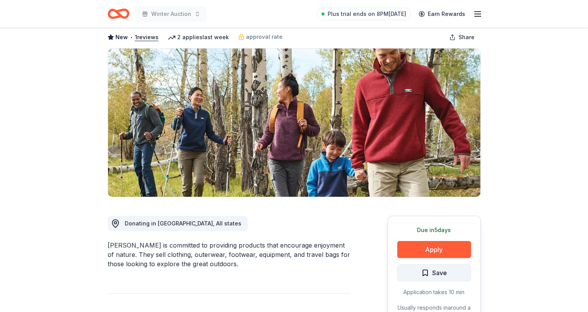
click at [426, 273] on span "Save" at bounding box center [434, 273] width 26 height 10
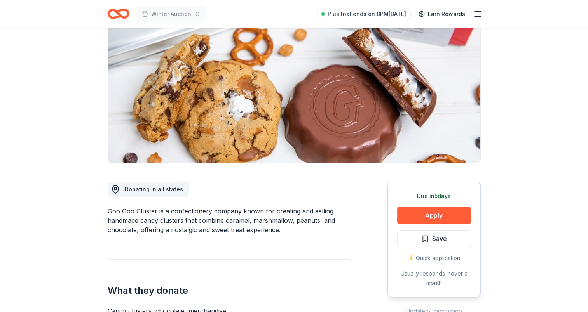
scroll to position [155, 0]
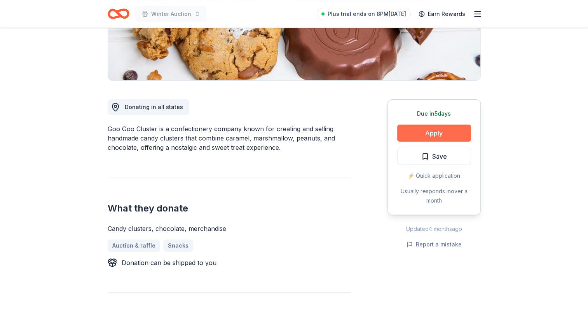
click at [432, 137] on button "Apply" at bounding box center [434, 133] width 74 height 17
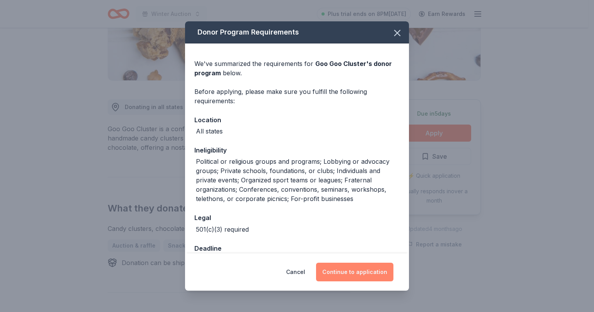
click at [356, 280] on button "Continue to application" at bounding box center [354, 272] width 77 height 19
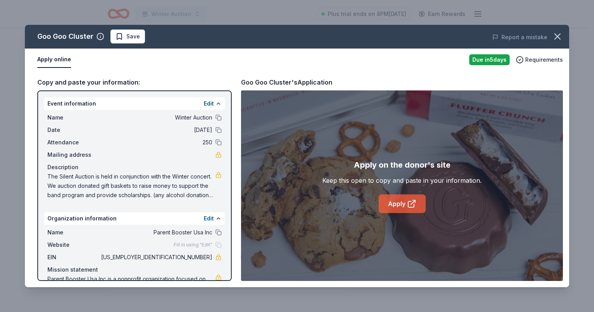
click at [412, 199] on icon at bounding box center [411, 203] width 9 height 9
click at [557, 33] on icon "button" at bounding box center [557, 36] width 11 height 11
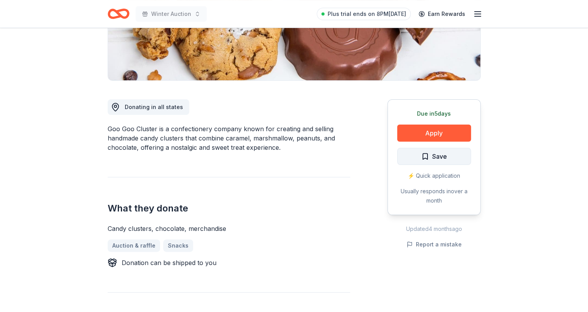
click at [423, 155] on span "Save" at bounding box center [434, 157] width 26 height 10
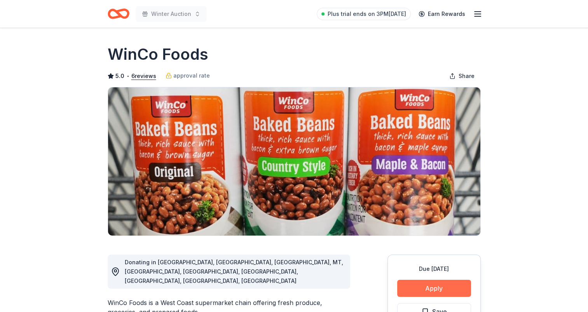
click at [419, 295] on button "Apply" at bounding box center [434, 288] width 74 height 17
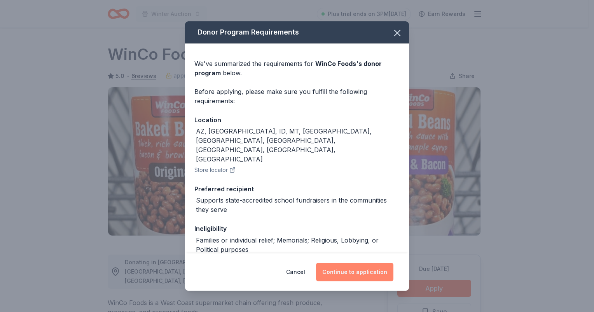
click at [339, 270] on button "Continue to application" at bounding box center [354, 272] width 77 height 19
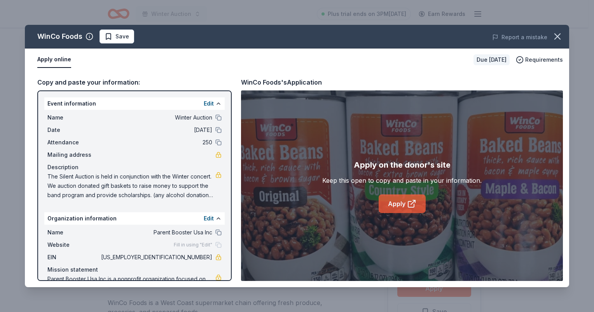
click at [392, 201] on link "Apply" at bounding box center [401, 204] width 47 height 19
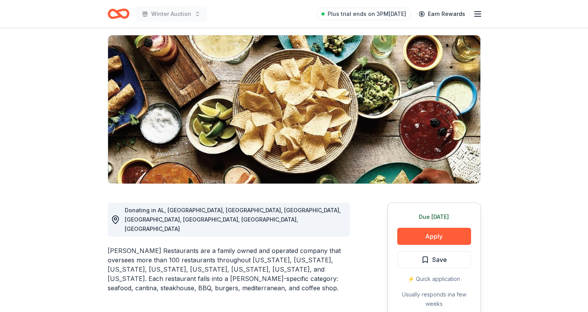
scroll to position [117, 0]
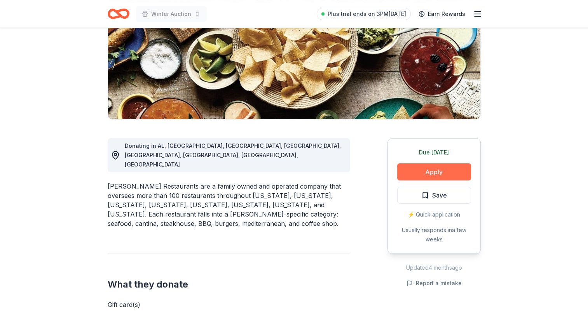
click at [442, 174] on button "Apply" at bounding box center [434, 172] width 74 height 17
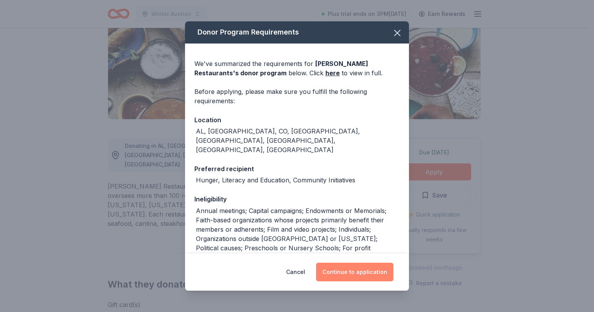
click at [373, 275] on button "Continue to application" at bounding box center [354, 272] width 77 height 19
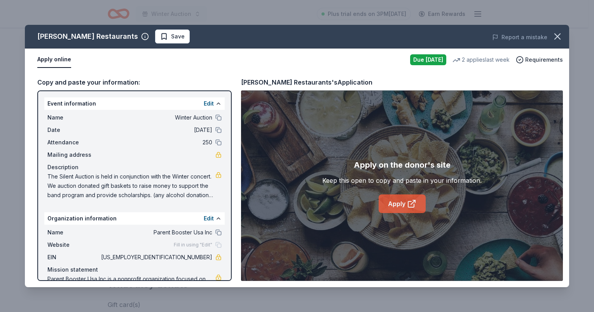
click at [402, 199] on link "Apply" at bounding box center [401, 204] width 47 height 19
click at [558, 35] on icon "button" at bounding box center [557, 36] width 5 height 5
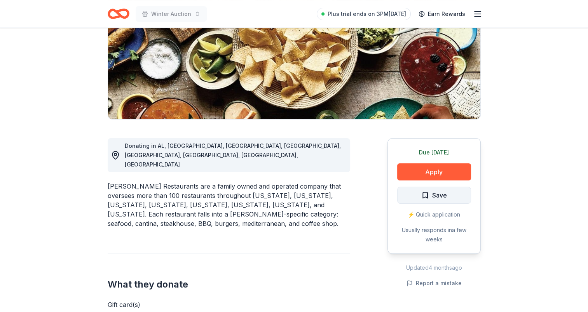
click at [424, 194] on span "Save" at bounding box center [434, 195] width 26 height 10
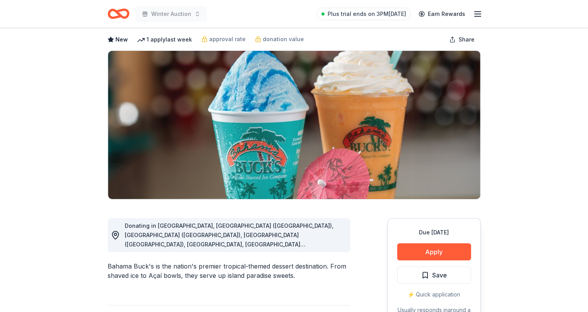
scroll to position [78, 0]
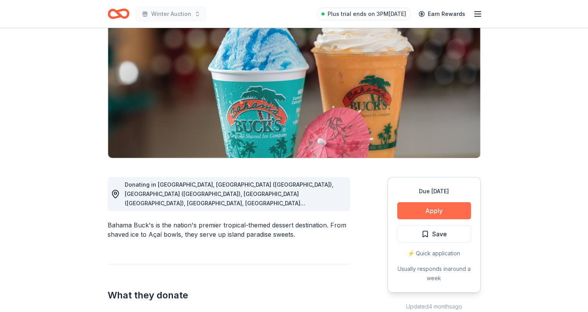
click at [426, 209] on button "Apply" at bounding box center [434, 210] width 74 height 17
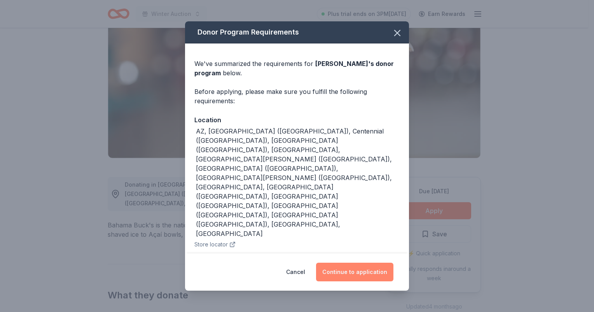
click at [345, 263] on button "Continue to application" at bounding box center [354, 272] width 77 height 19
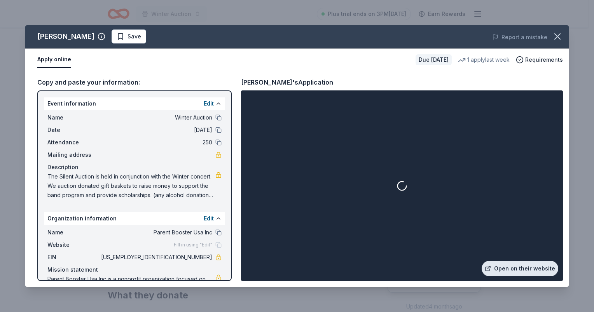
click at [523, 267] on link "Open on their website" at bounding box center [519, 269] width 77 height 16
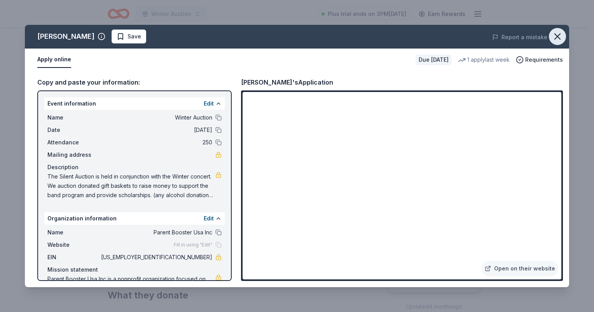
click at [562, 38] on icon "button" at bounding box center [557, 36] width 11 height 11
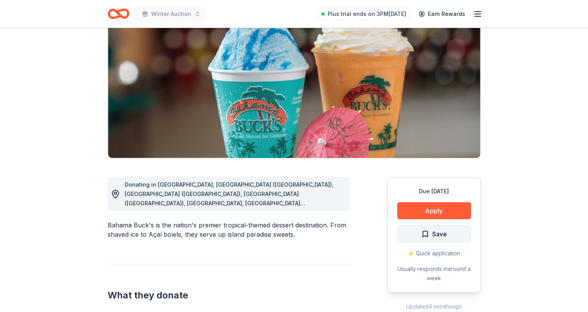
click at [442, 234] on span "Save" at bounding box center [439, 234] width 15 height 10
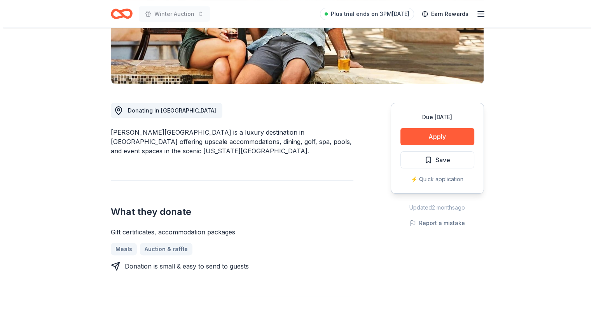
scroll to position [155, 0]
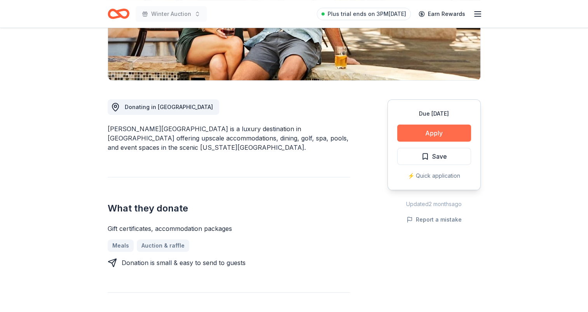
click at [440, 131] on button "Apply" at bounding box center [434, 133] width 74 height 17
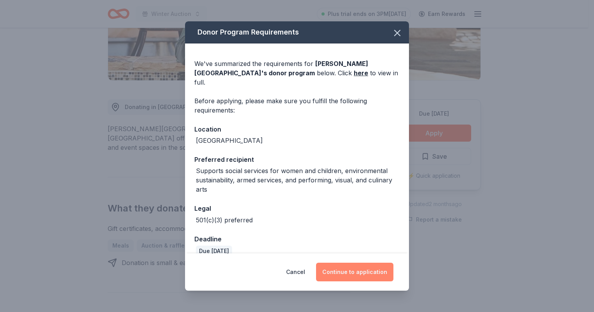
click at [354, 272] on button "Continue to application" at bounding box center [354, 272] width 77 height 19
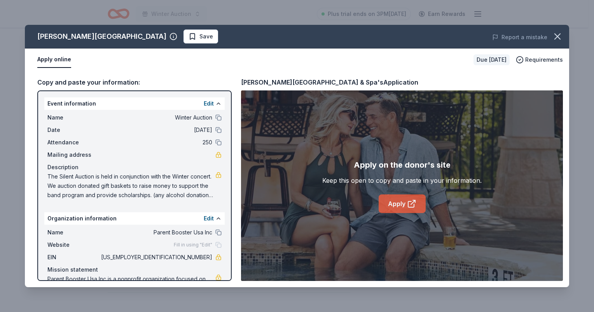
click at [398, 202] on link "Apply" at bounding box center [401, 204] width 47 height 19
click at [532, 36] on button "Report a mistake" at bounding box center [519, 37] width 55 height 9
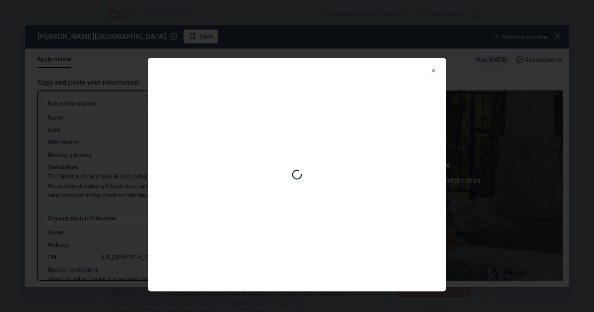
scroll to position [0, 0]
click at [436, 70] on button "Close" at bounding box center [434, 71] width 16 height 16
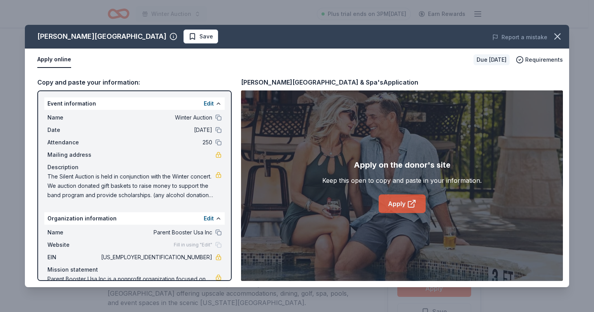
click at [401, 204] on link "Apply" at bounding box center [401, 204] width 47 height 19
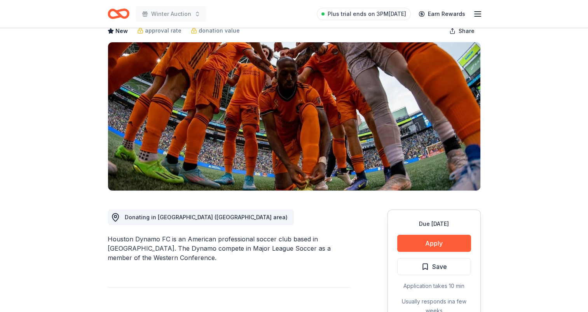
scroll to position [78, 0]
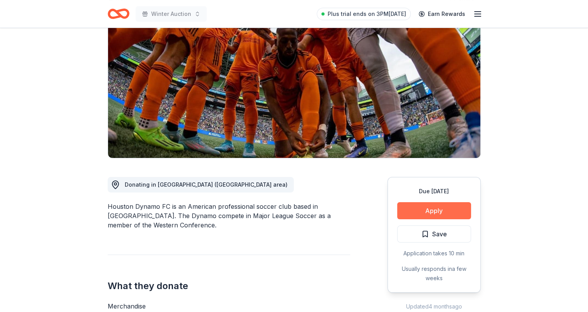
click at [435, 215] on button "Apply" at bounding box center [434, 210] width 74 height 17
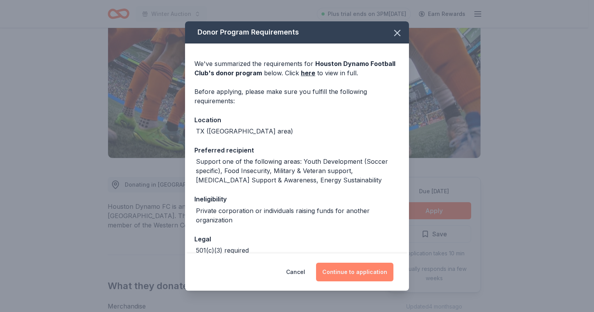
click at [369, 274] on button "Continue to application" at bounding box center [354, 272] width 77 height 19
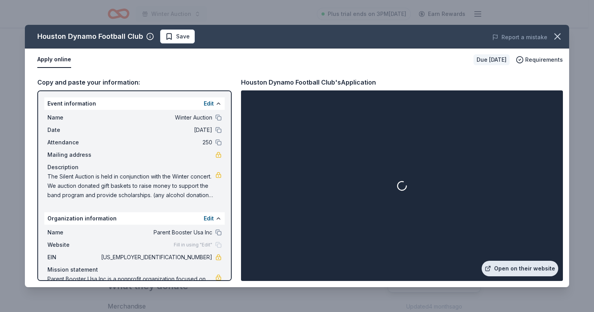
click at [513, 272] on link "Open on their website" at bounding box center [519, 269] width 77 height 16
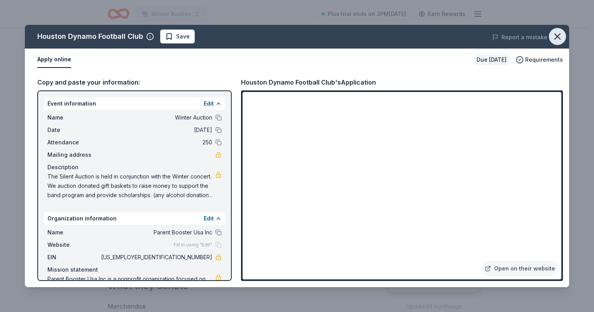
click at [560, 35] on icon "button" at bounding box center [557, 36] width 11 height 11
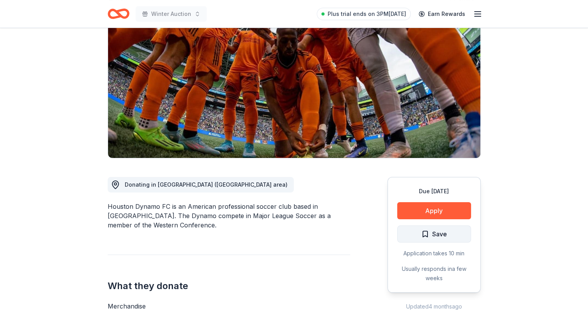
click at [425, 231] on span "Save" at bounding box center [434, 234] width 26 height 10
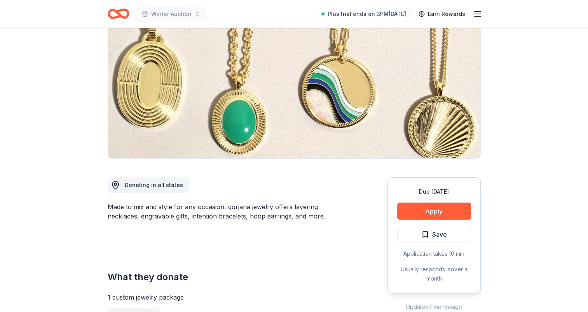
scroll to position [78, 0]
click at [446, 215] on button "Apply" at bounding box center [434, 210] width 74 height 17
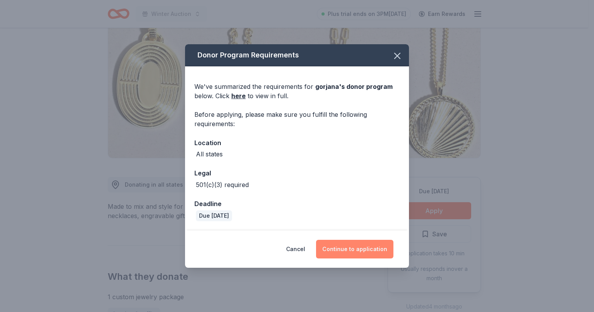
click at [379, 252] on button "Continue to application" at bounding box center [354, 249] width 77 height 19
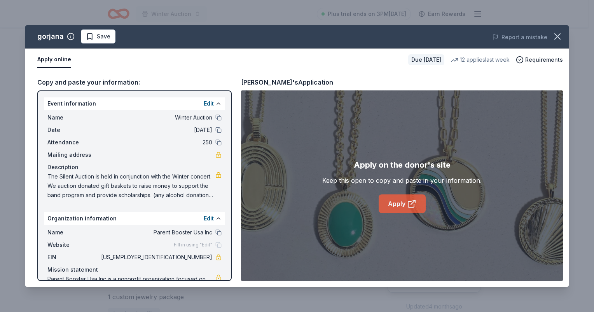
click at [408, 209] on link "Apply" at bounding box center [401, 204] width 47 height 19
drag, startPoint x: 561, startPoint y: 37, endPoint x: 551, endPoint y: 62, distance: 27.7
click at [561, 36] on icon "button" at bounding box center [557, 36] width 11 height 11
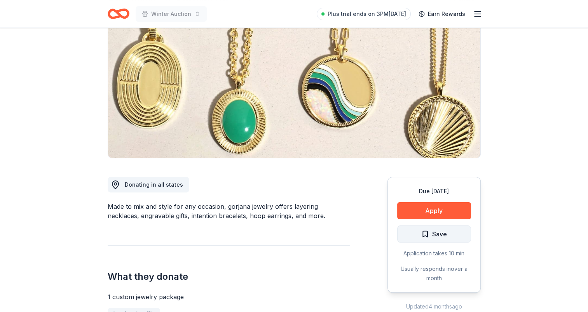
click at [431, 235] on span "Save" at bounding box center [434, 234] width 26 height 10
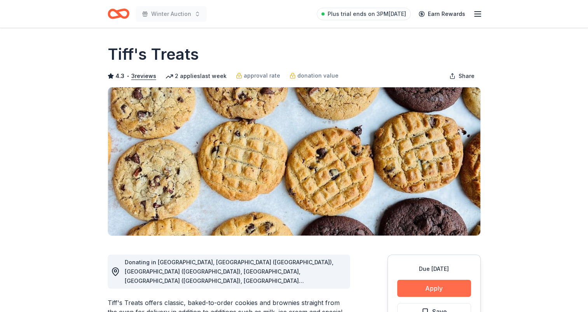
click at [437, 285] on button "Apply" at bounding box center [434, 288] width 74 height 17
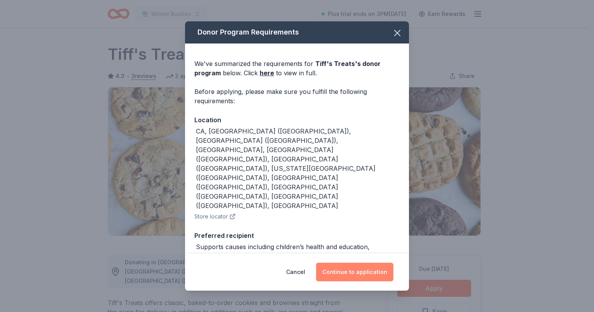
click at [344, 266] on button "Continue to application" at bounding box center [354, 272] width 77 height 19
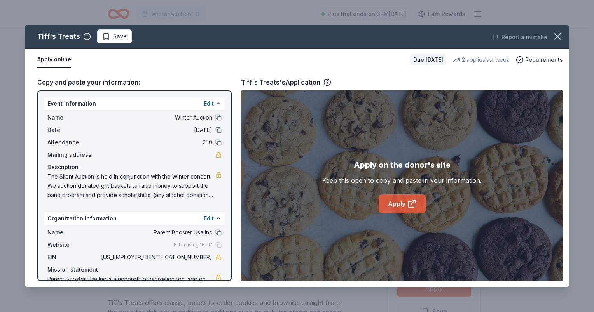
click at [419, 202] on link "Apply" at bounding box center [401, 204] width 47 height 19
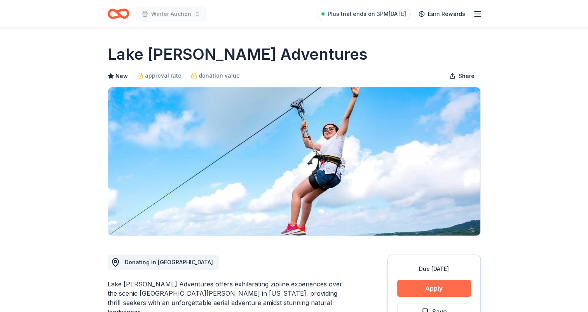
click at [426, 288] on button "Apply" at bounding box center [434, 288] width 74 height 17
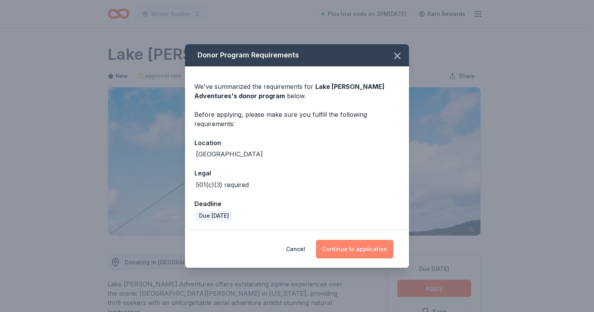
click at [363, 244] on button "Continue to application" at bounding box center [354, 249] width 77 height 19
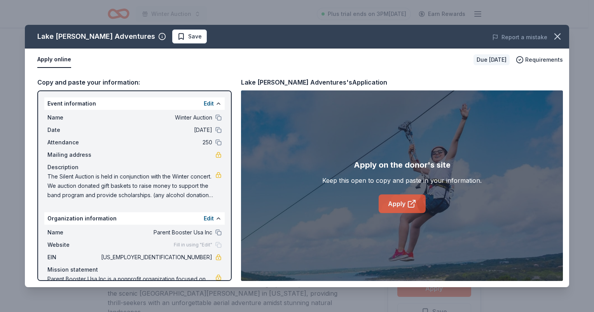
click at [410, 202] on icon at bounding box center [411, 203] width 9 height 9
click at [559, 30] on button "button" at bounding box center [557, 36] width 17 height 17
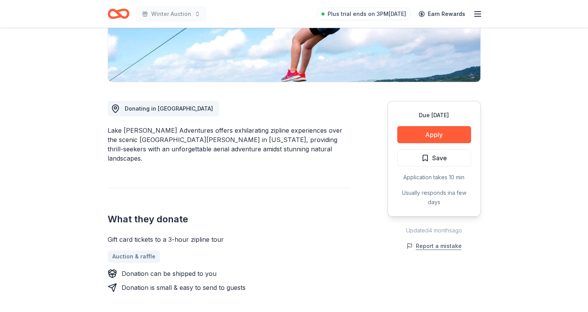
scroll to position [155, 0]
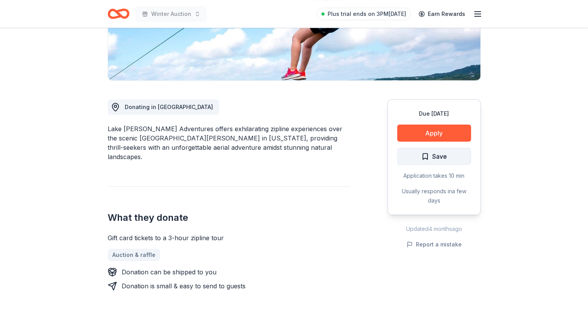
click at [428, 155] on span "Save" at bounding box center [434, 157] width 26 height 10
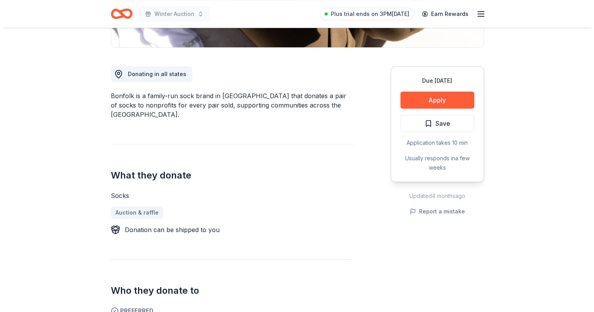
scroll to position [194, 0]
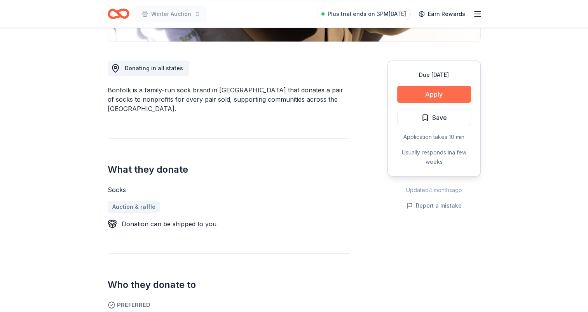
click at [429, 96] on button "Apply" at bounding box center [434, 94] width 74 height 17
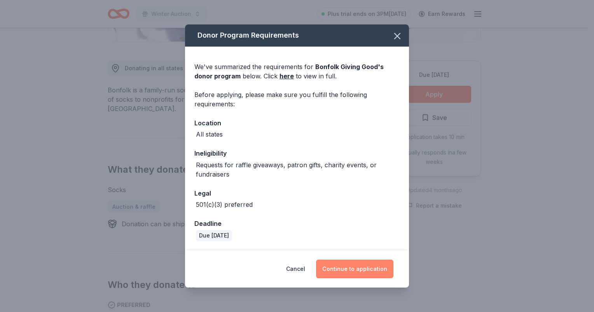
click at [377, 277] on button "Continue to application" at bounding box center [354, 269] width 77 height 19
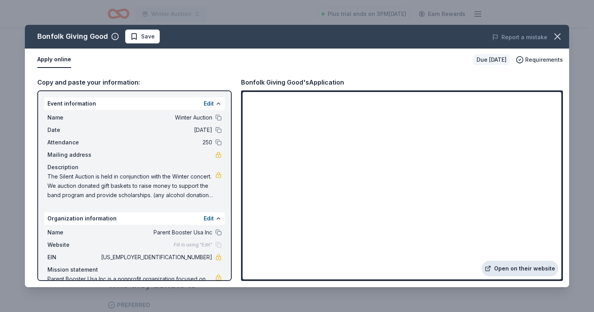
click at [523, 265] on link "Open on their website" at bounding box center [519, 269] width 77 height 16
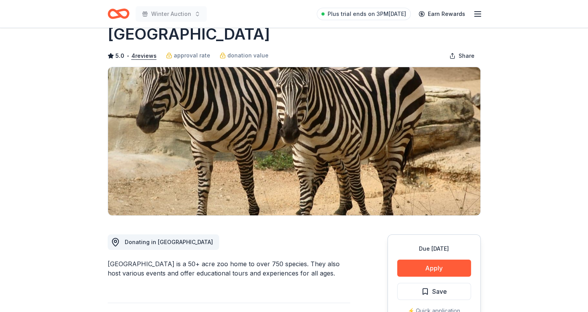
scroll to position [39, 0]
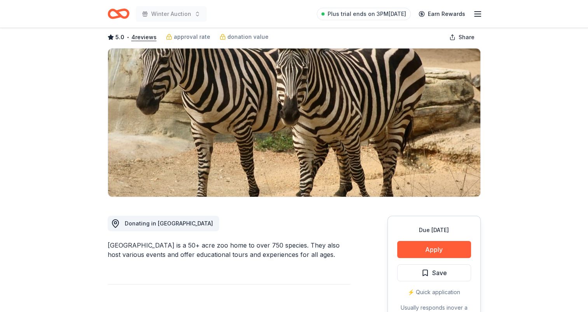
click at [438, 235] on div "Due [DATE] Apply Save ⚡️ Quick application Usually responds in over a month" at bounding box center [433, 274] width 93 height 116
click at [435, 246] on button "Apply" at bounding box center [434, 249] width 74 height 17
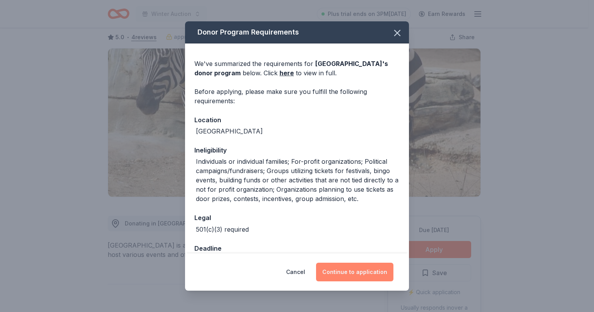
click at [359, 269] on button "Continue to application" at bounding box center [354, 272] width 77 height 19
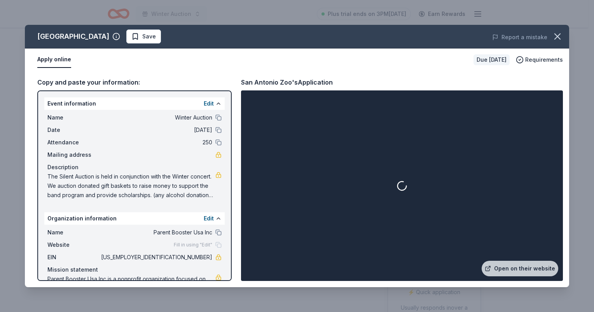
click at [533, 277] on div at bounding box center [401, 186] width 319 height 188
click at [532, 270] on link "Open on their website" at bounding box center [519, 269] width 77 height 16
click at [548, 34] on div "Report a mistake" at bounding box center [463, 37] width 211 height 22
click at [556, 34] on icon "button" at bounding box center [557, 36] width 11 height 11
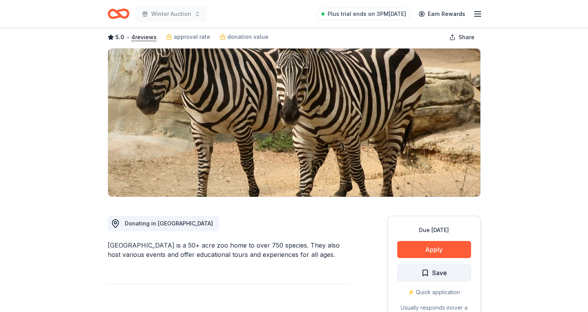
click at [438, 274] on span "Save" at bounding box center [439, 273] width 15 height 10
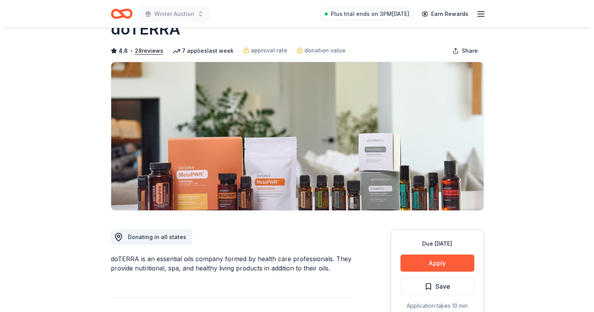
scroll to position [39, 0]
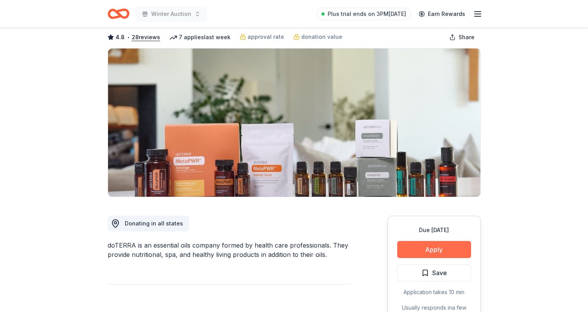
click at [432, 250] on button "Apply" at bounding box center [434, 249] width 74 height 17
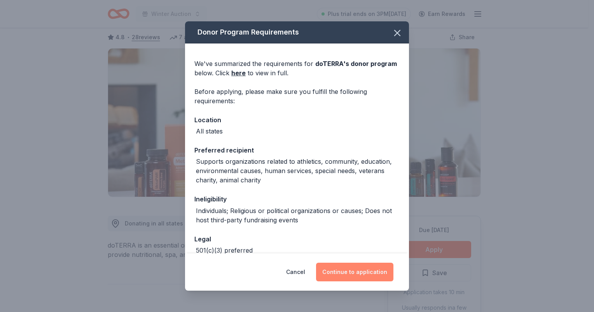
click at [355, 275] on button "Continue to application" at bounding box center [354, 272] width 77 height 19
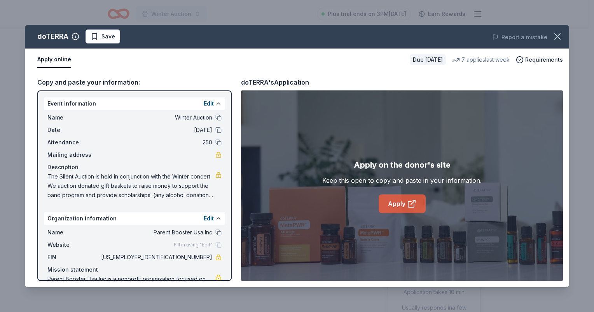
click at [397, 204] on link "Apply" at bounding box center [401, 204] width 47 height 19
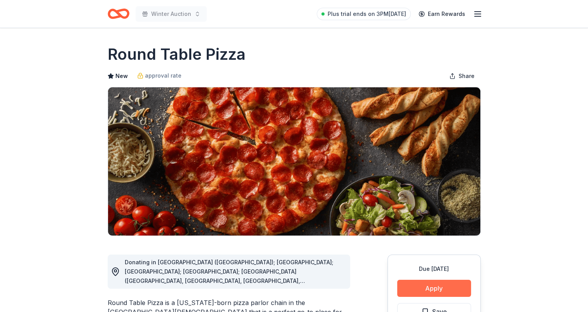
click at [437, 287] on button "Apply" at bounding box center [434, 288] width 74 height 17
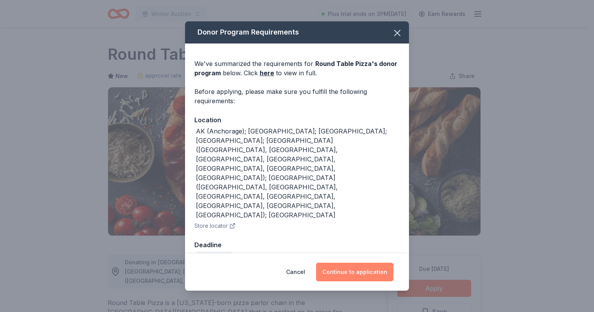
click at [347, 263] on button "Continue to application" at bounding box center [354, 272] width 77 height 19
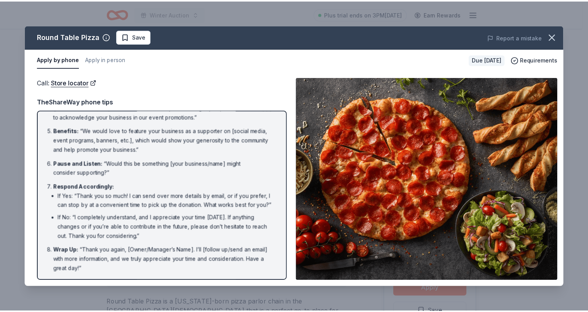
scroll to position [130, 0]
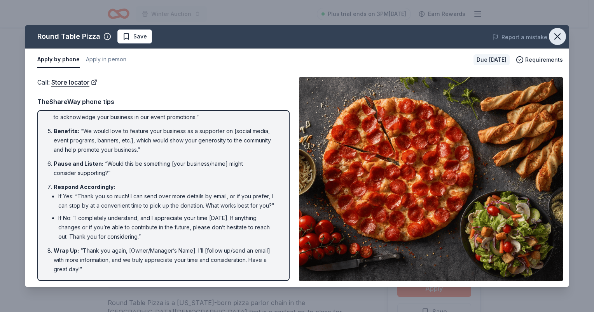
click at [555, 35] on icon "button" at bounding box center [557, 36] width 11 height 11
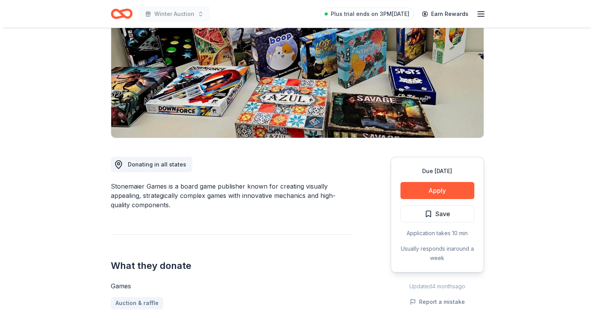
scroll to position [155, 0]
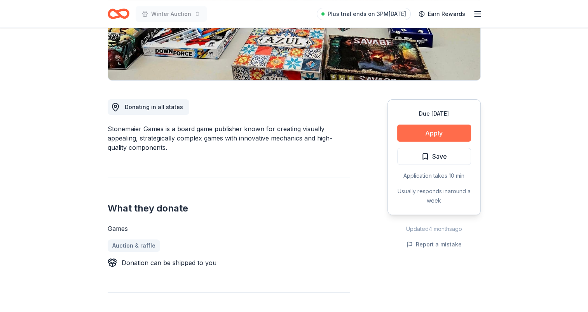
click at [443, 137] on button "Apply" at bounding box center [434, 133] width 74 height 17
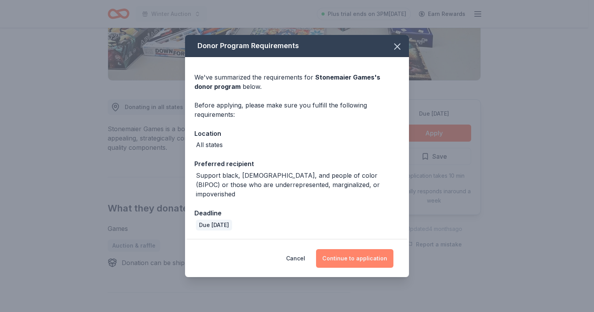
click at [344, 255] on button "Continue to application" at bounding box center [354, 258] width 77 height 19
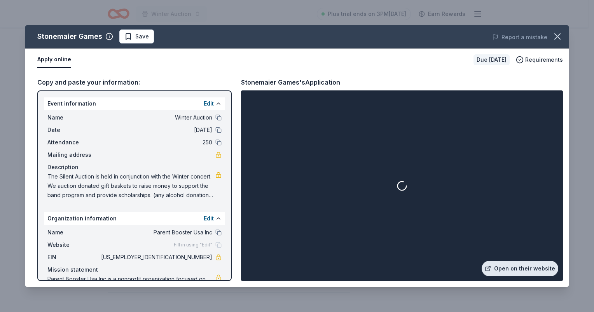
click at [528, 273] on link "Open on their website" at bounding box center [519, 269] width 77 height 16
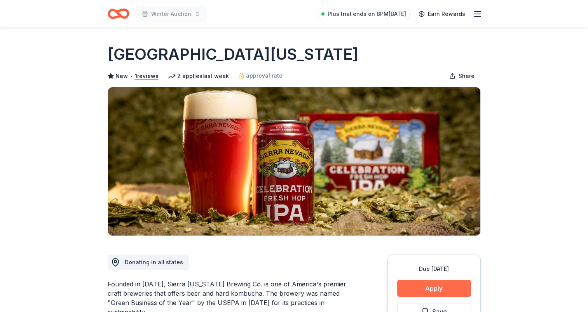
scroll to position [78, 0]
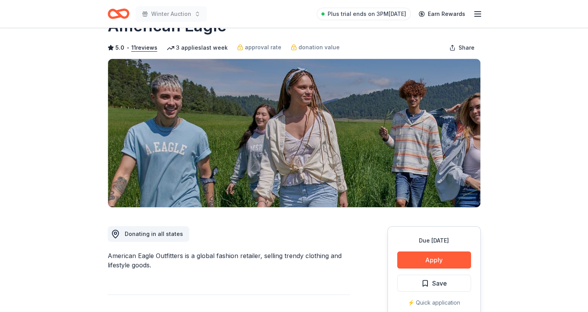
scroll to position [78, 0]
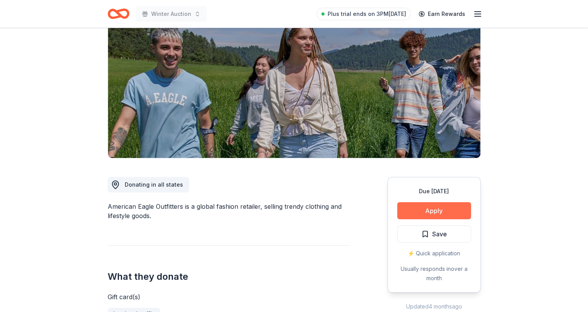
click at [442, 210] on button "Apply" at bounding box center [434, 210] width 74 height 17
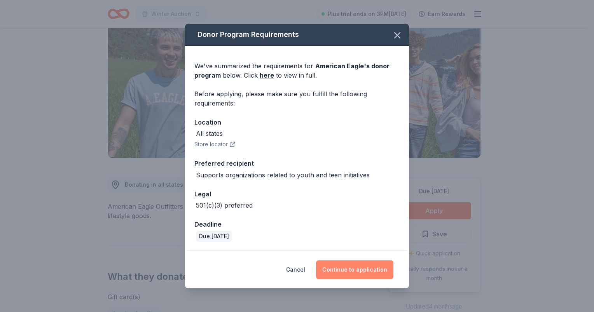
click at [354, 270] on button "Continue to application" at bounding box center [354, 270] width 77 height 19
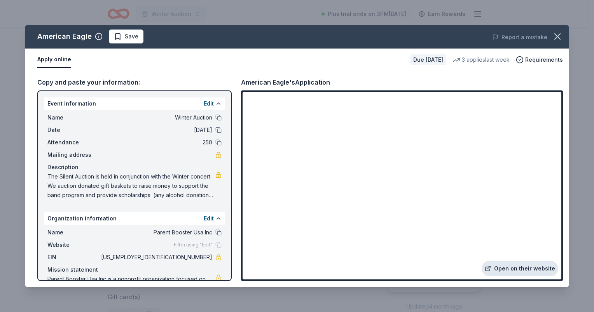
click at [512, 267] on link "Open on their website" at bounding box center [519, 269] width 77 height 16
click at [556, 29] on button "button" at bounding box center [557, 36] width 17 height 17
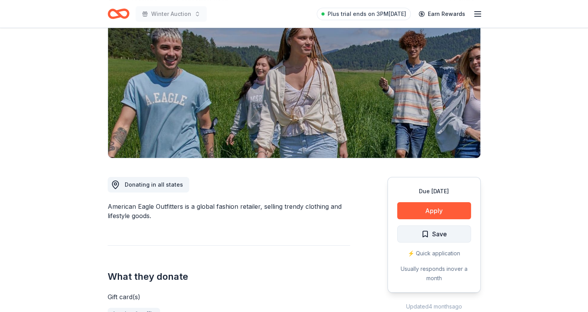
click at [431, 239] on span "Save" at bounding box center [434, 234] width 26 height 10
